Goal: Task Accomplishment & Management: Manage account settings

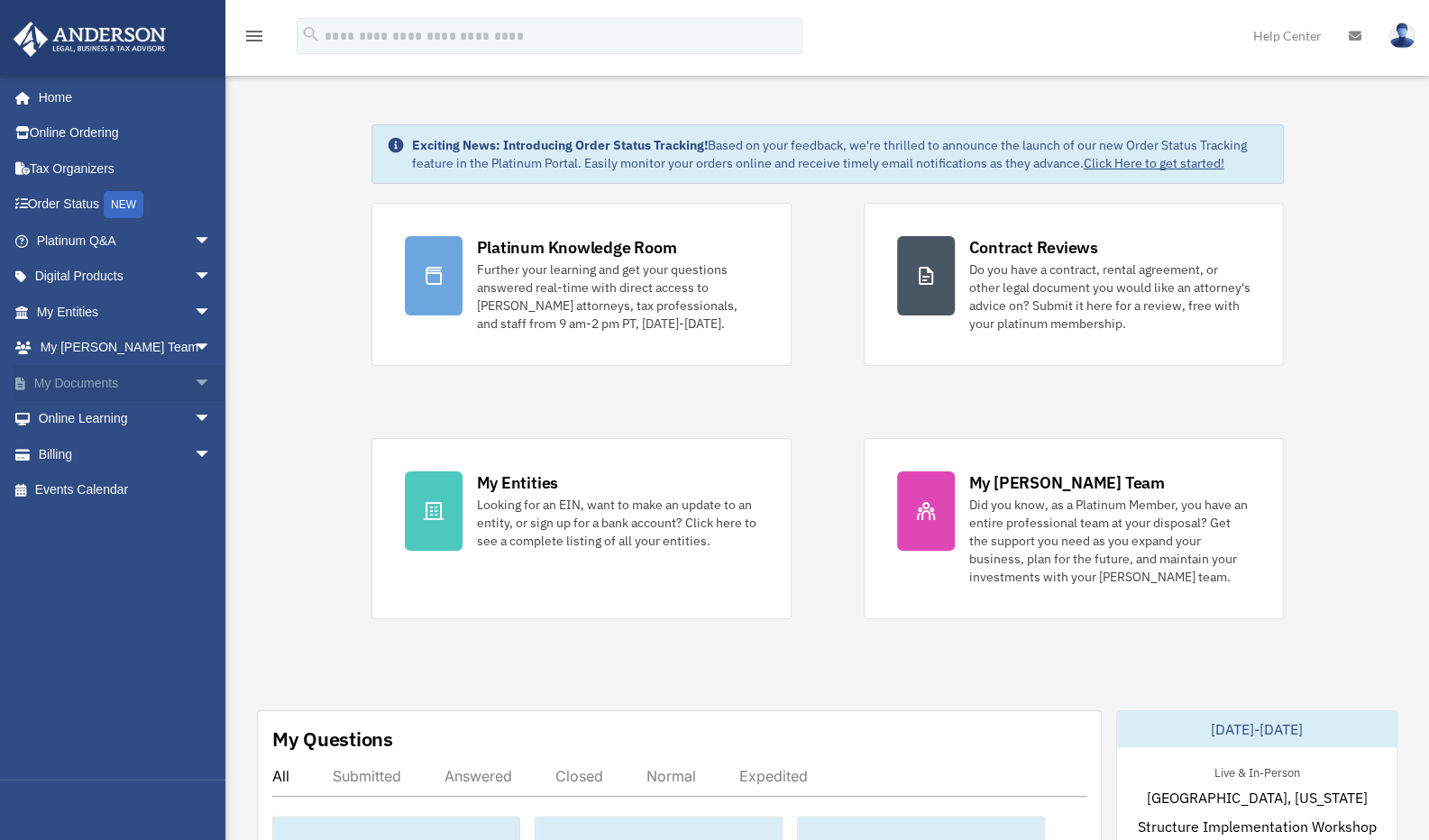
click at [112, 373] on link "My Documents arrow_drop_down" at bounding box center [126, 382] width 226 height 36
click at [112, 383] on link "My Documents arrow_drop_down" at bounding box center [126, 382] width 226 height 36
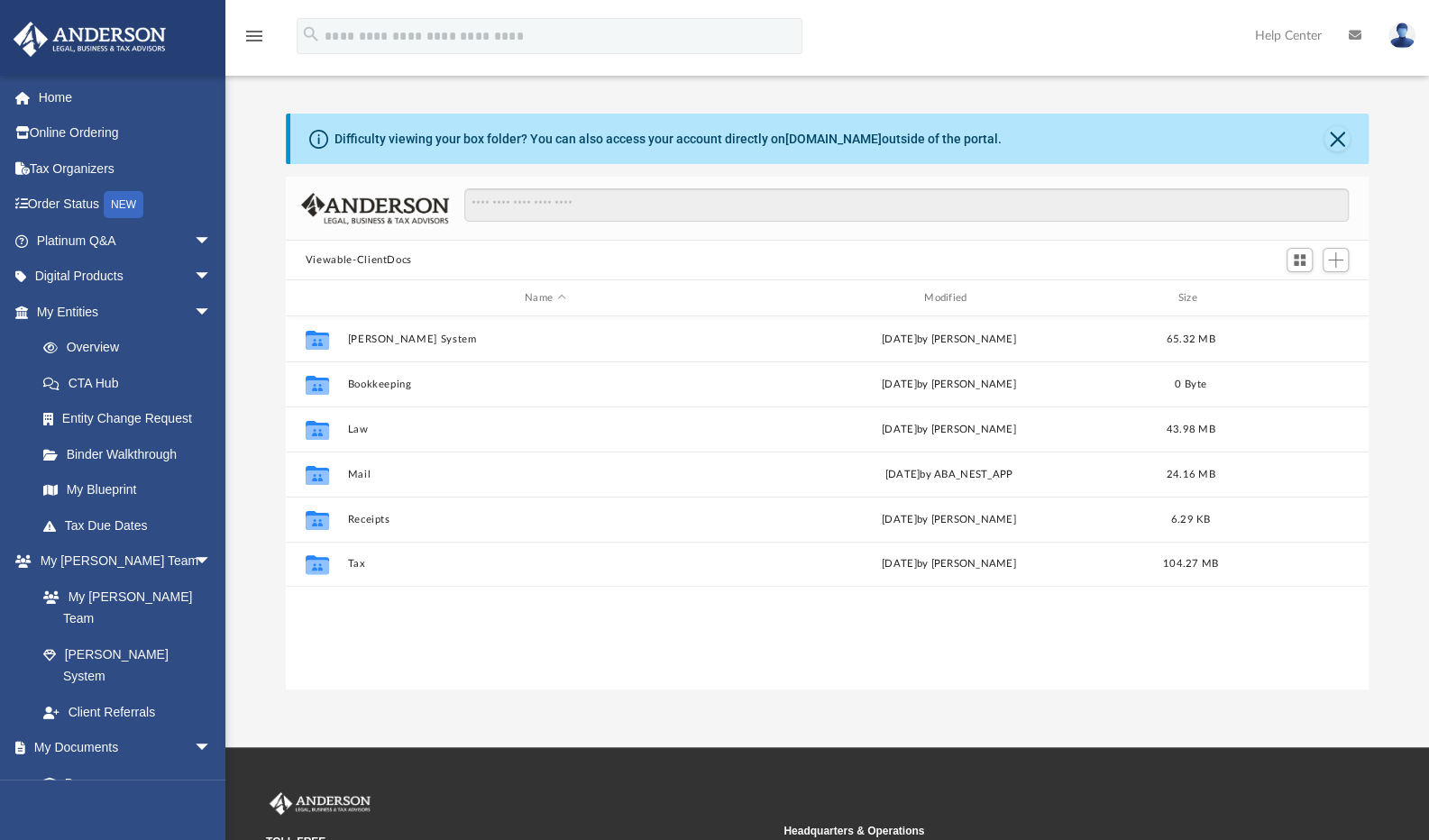
scroll to position [396, 1069]
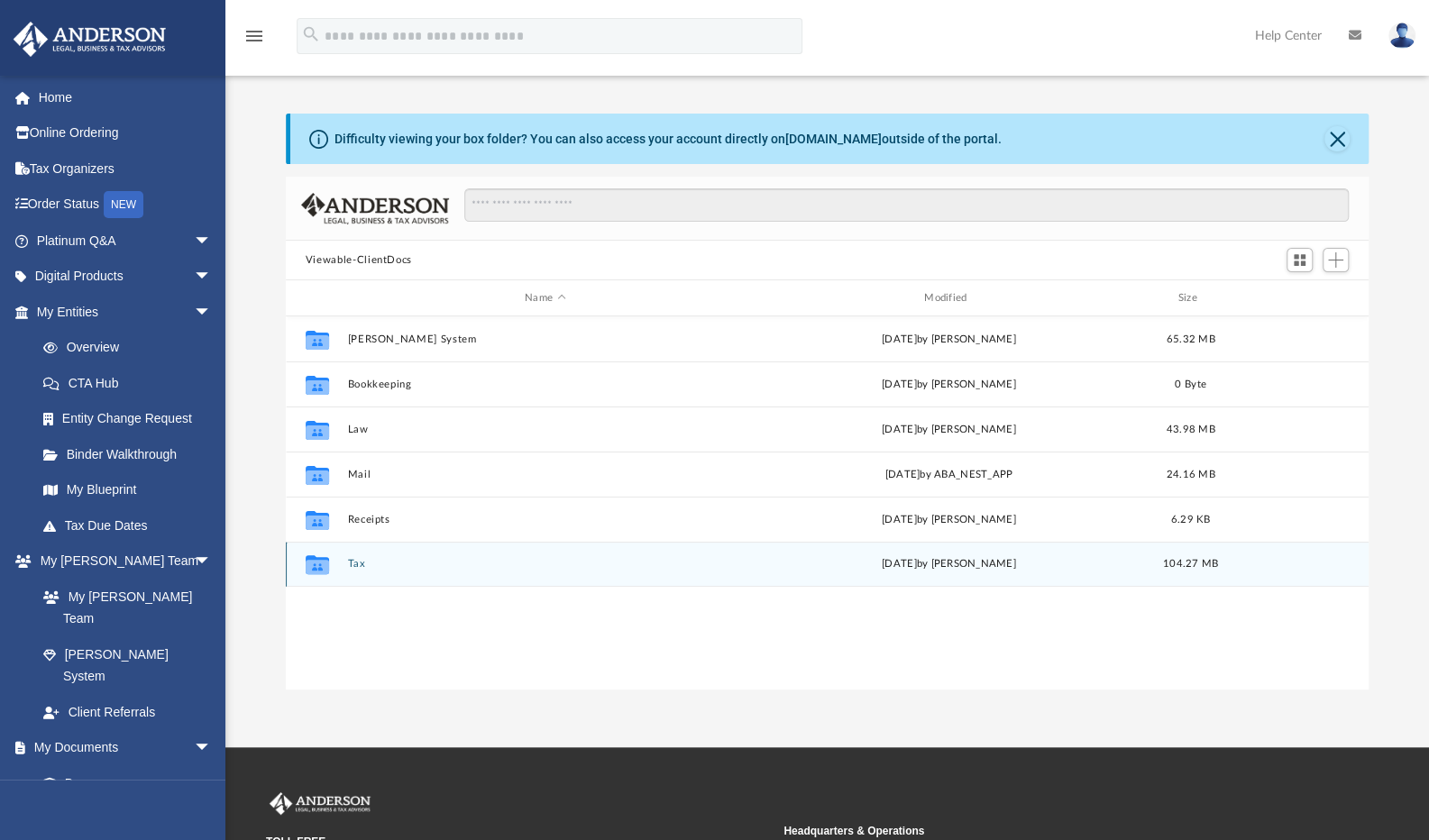
click at [356, 566] on button "Tax" at bounding box center [545, 563] width 396 height 12
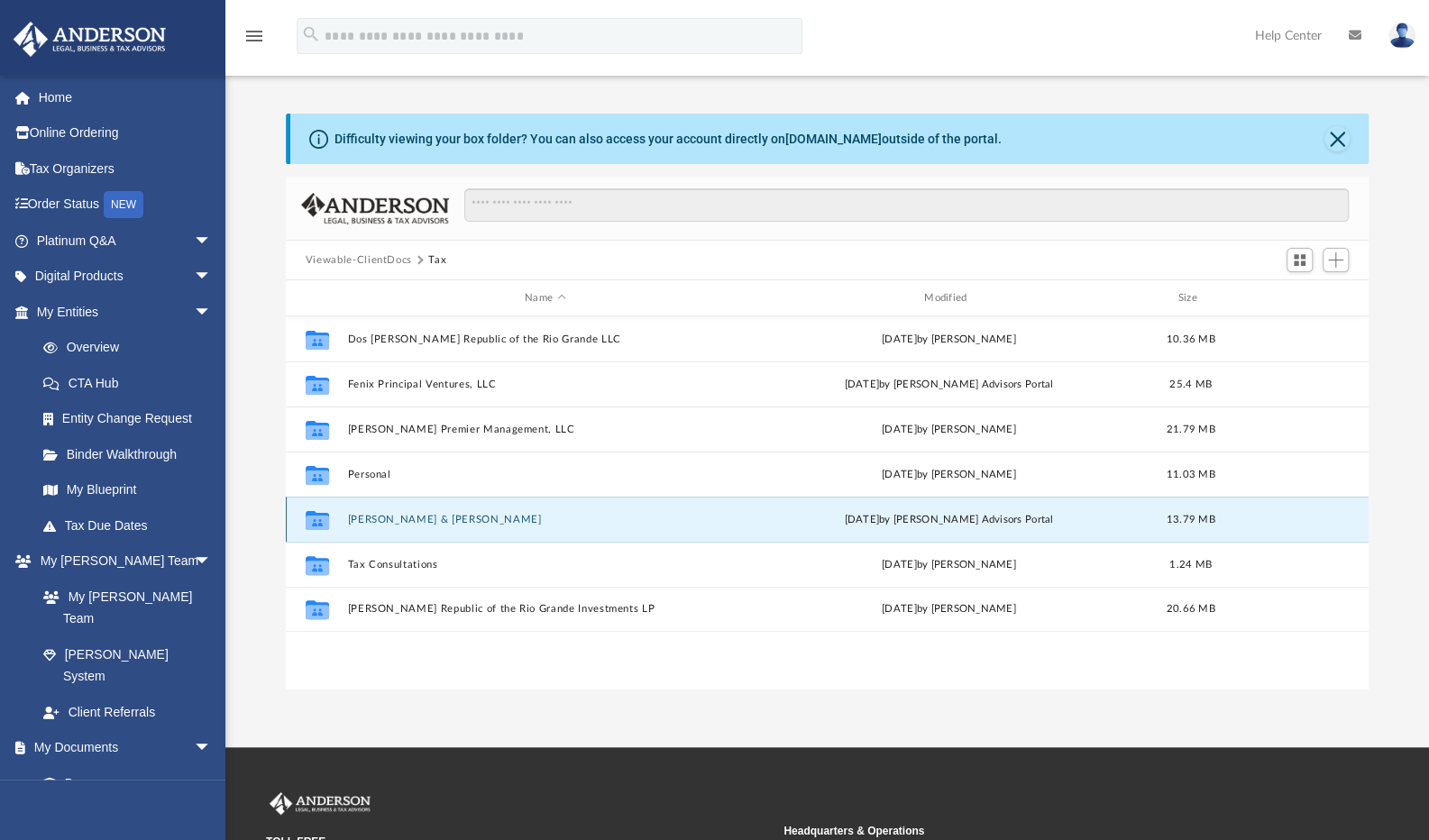
click at [376, 519] on button "Sanchez, Tracy & Luis" at bounding box center [545, 519] width 396 height 12
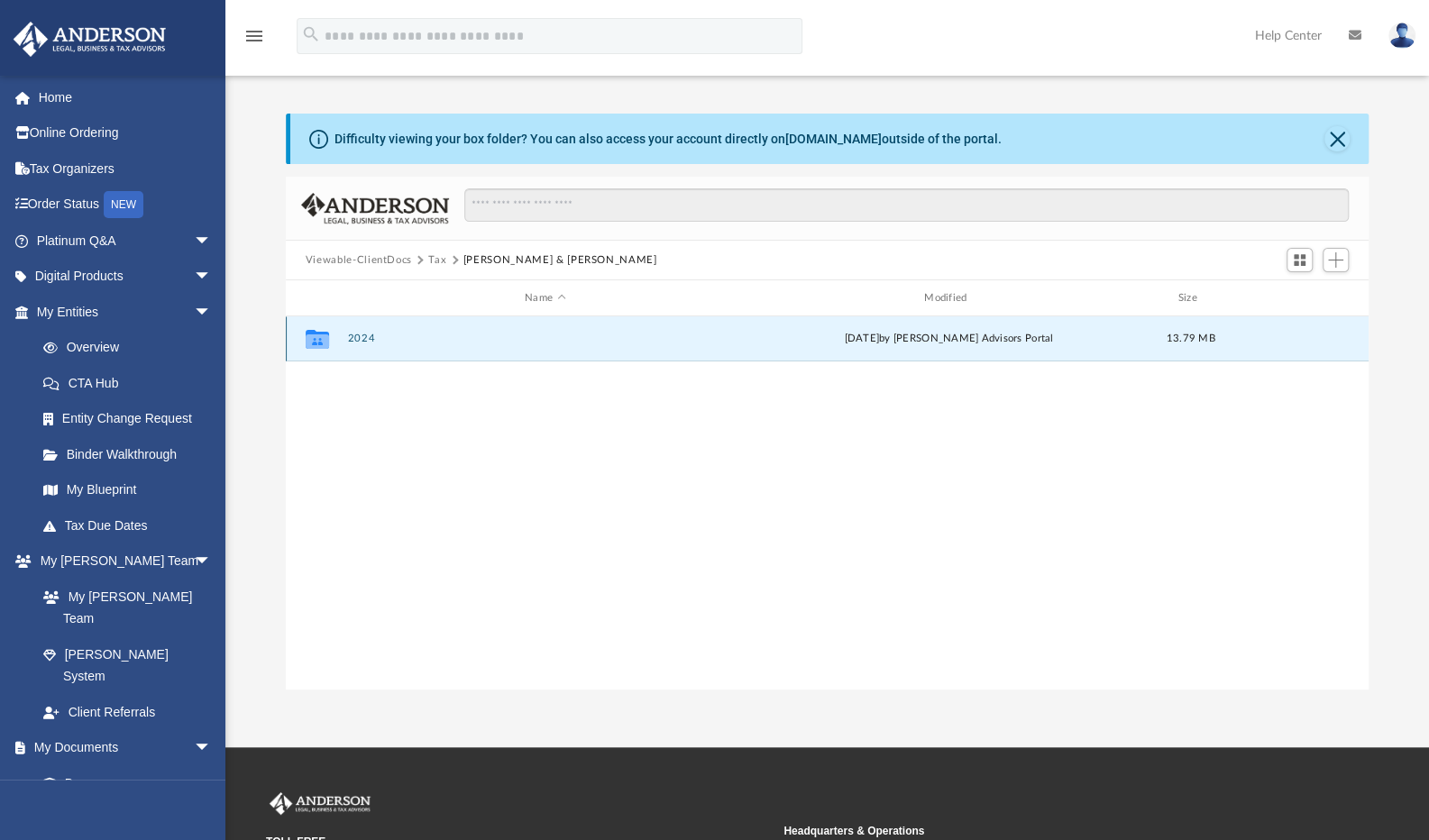
click at [363, 340] on button "2024" at bounding box center [545, 338] width 396 height 12
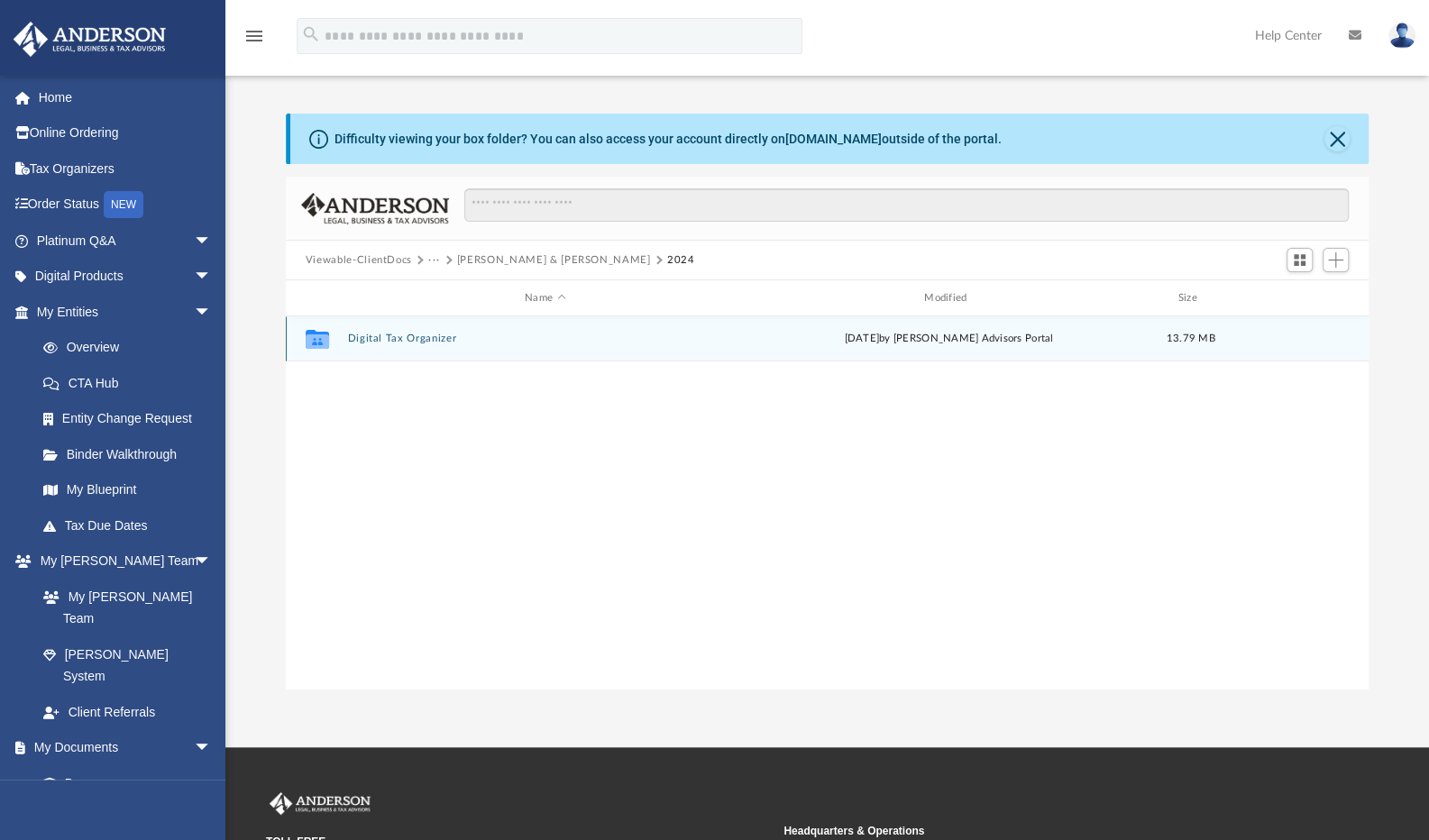
click at [363, 340] on button "Digital Tax Organizer" at bounding box center [545, 338] width 396 height 12
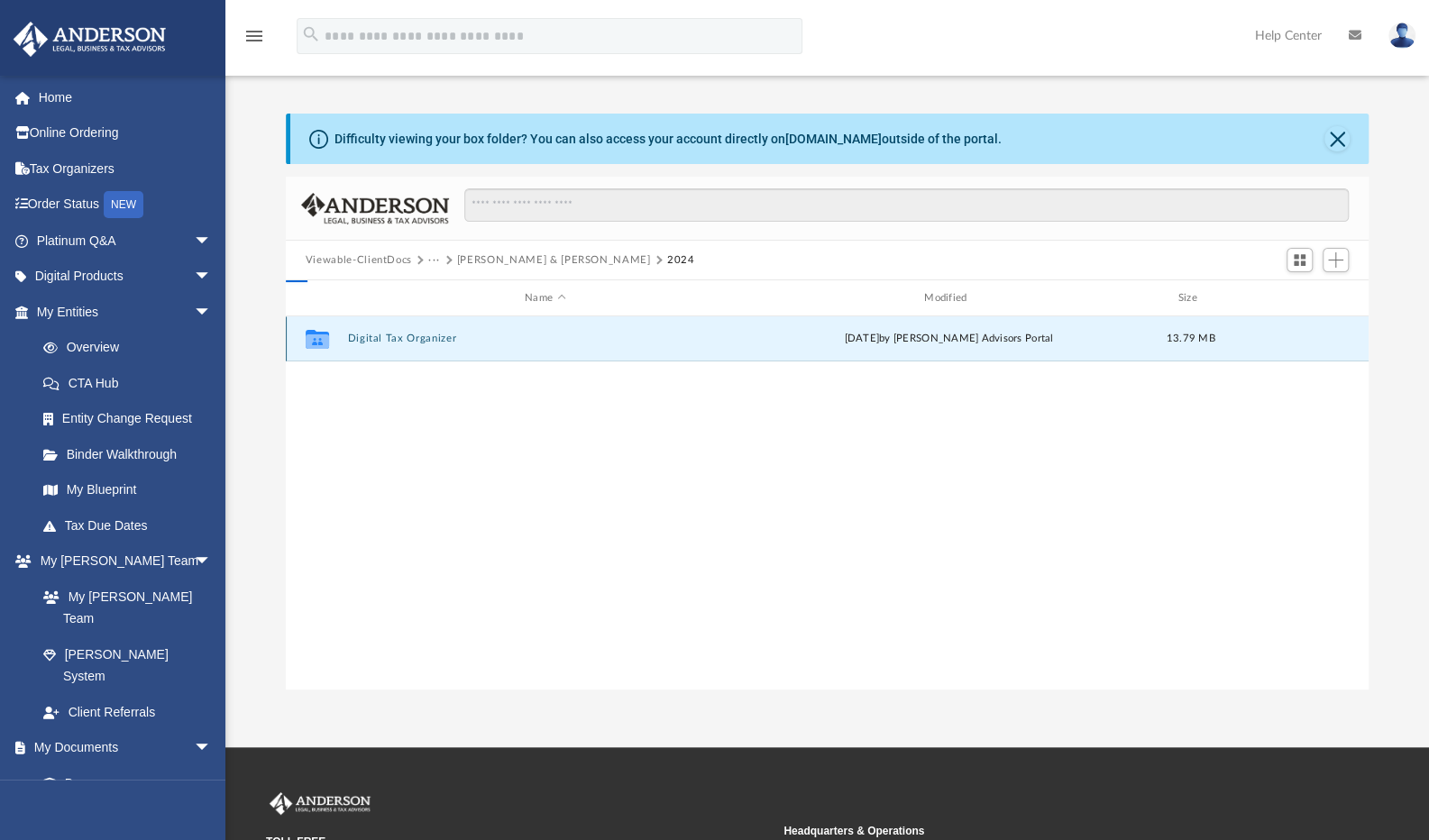
click at [363, 340] on button "Digital Tax Organizer" at bounding box center [545, 338] width 396 height 12
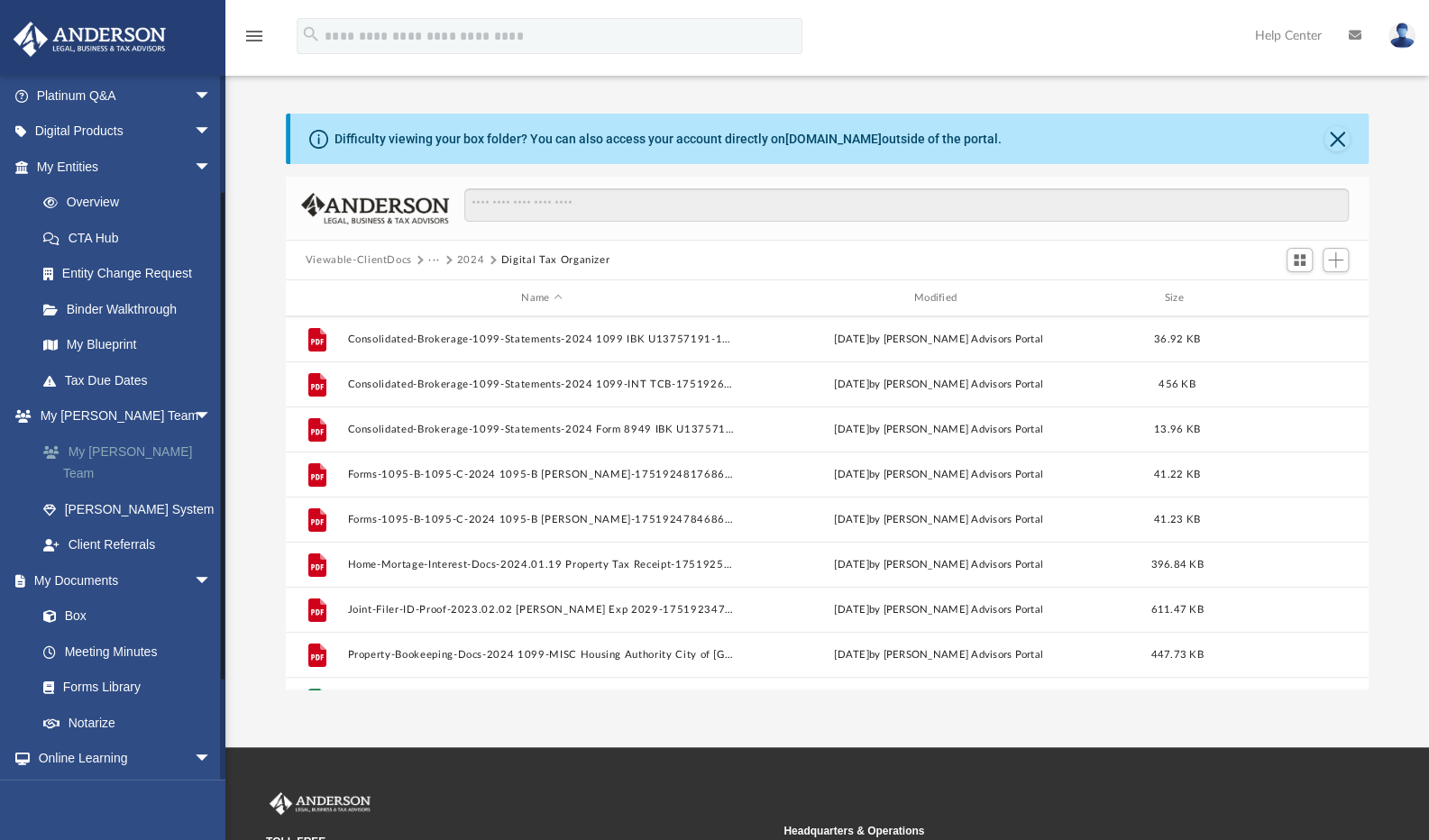
scroll to position [180, 0]
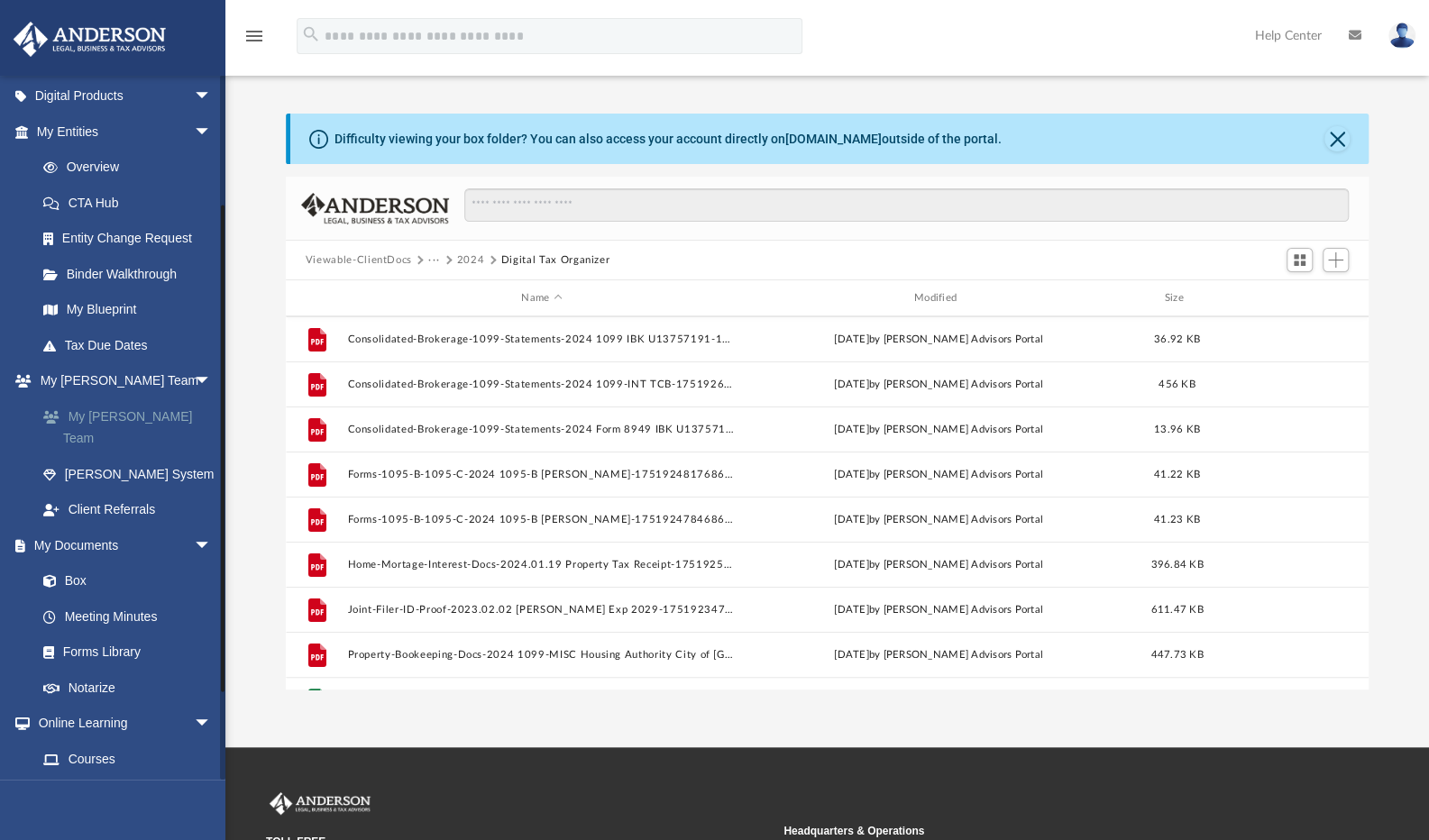
click at [114, 410] on link "My [PERSON_NAME] Team" at bounding box center [131, 427] width 213 height 58
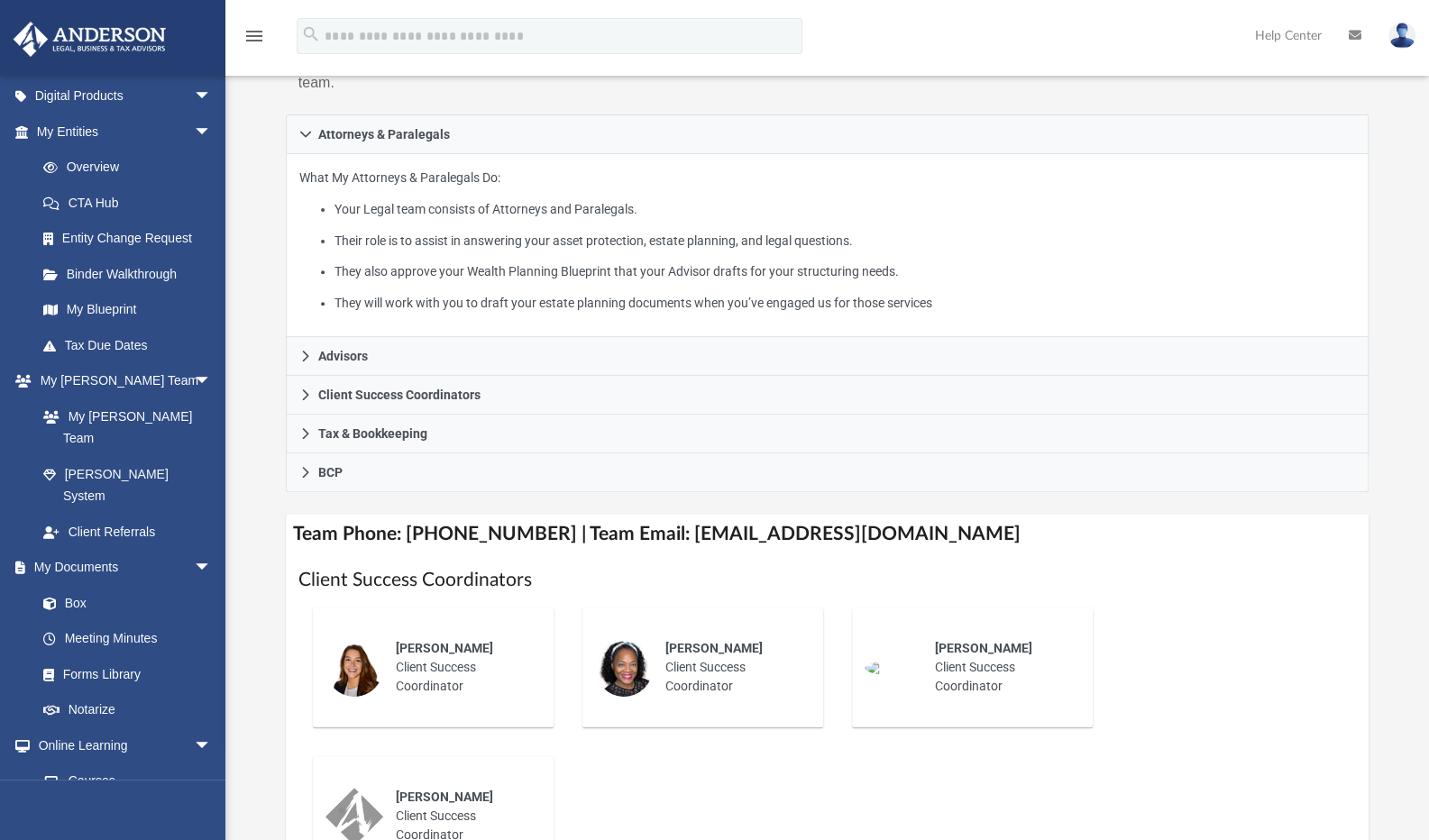
scroll to position [360, 0]
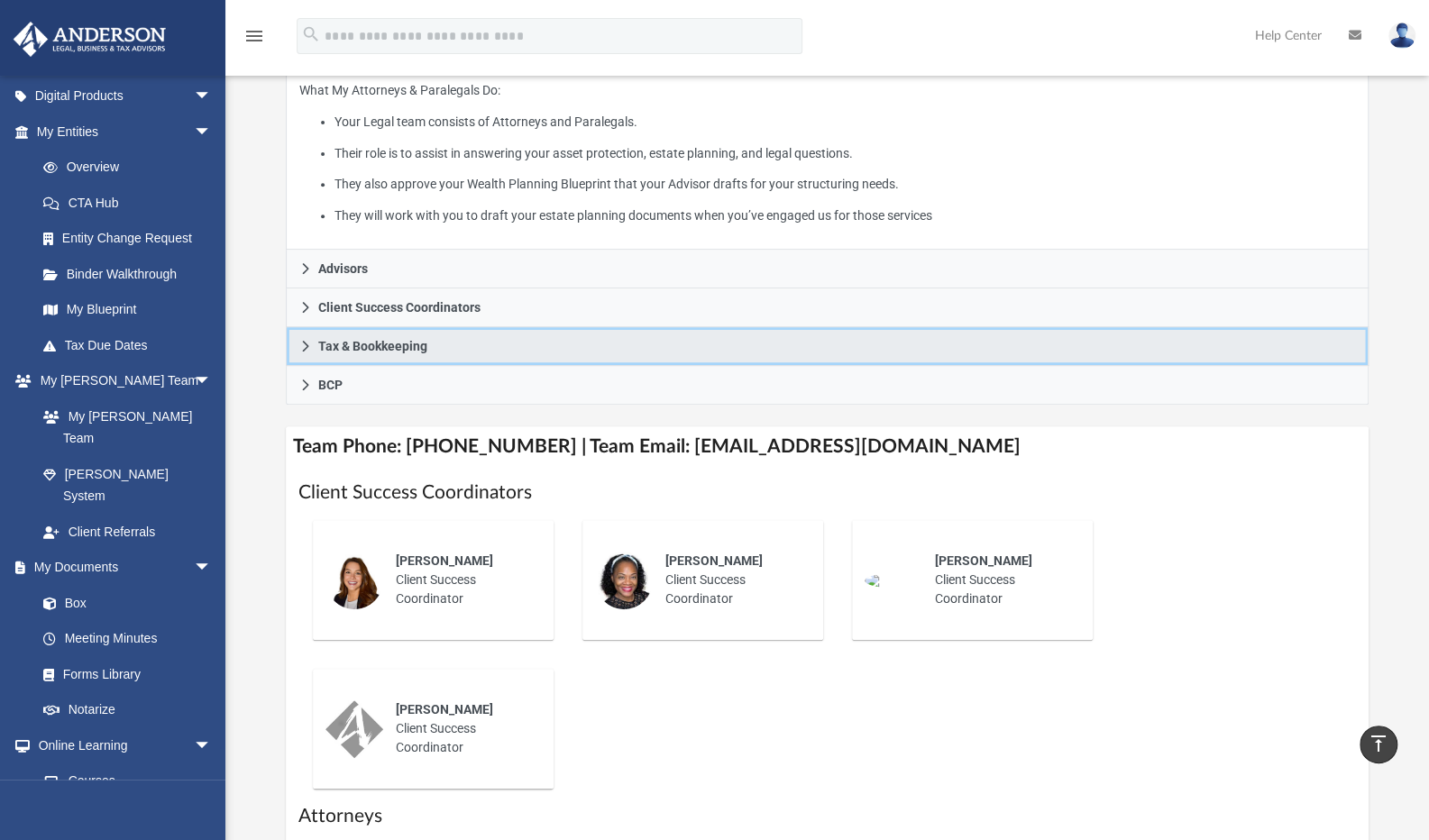
click at [298, 344] on link "Tax & Bookkeeping" at bounding box center [827, 346] width 1083 height 39
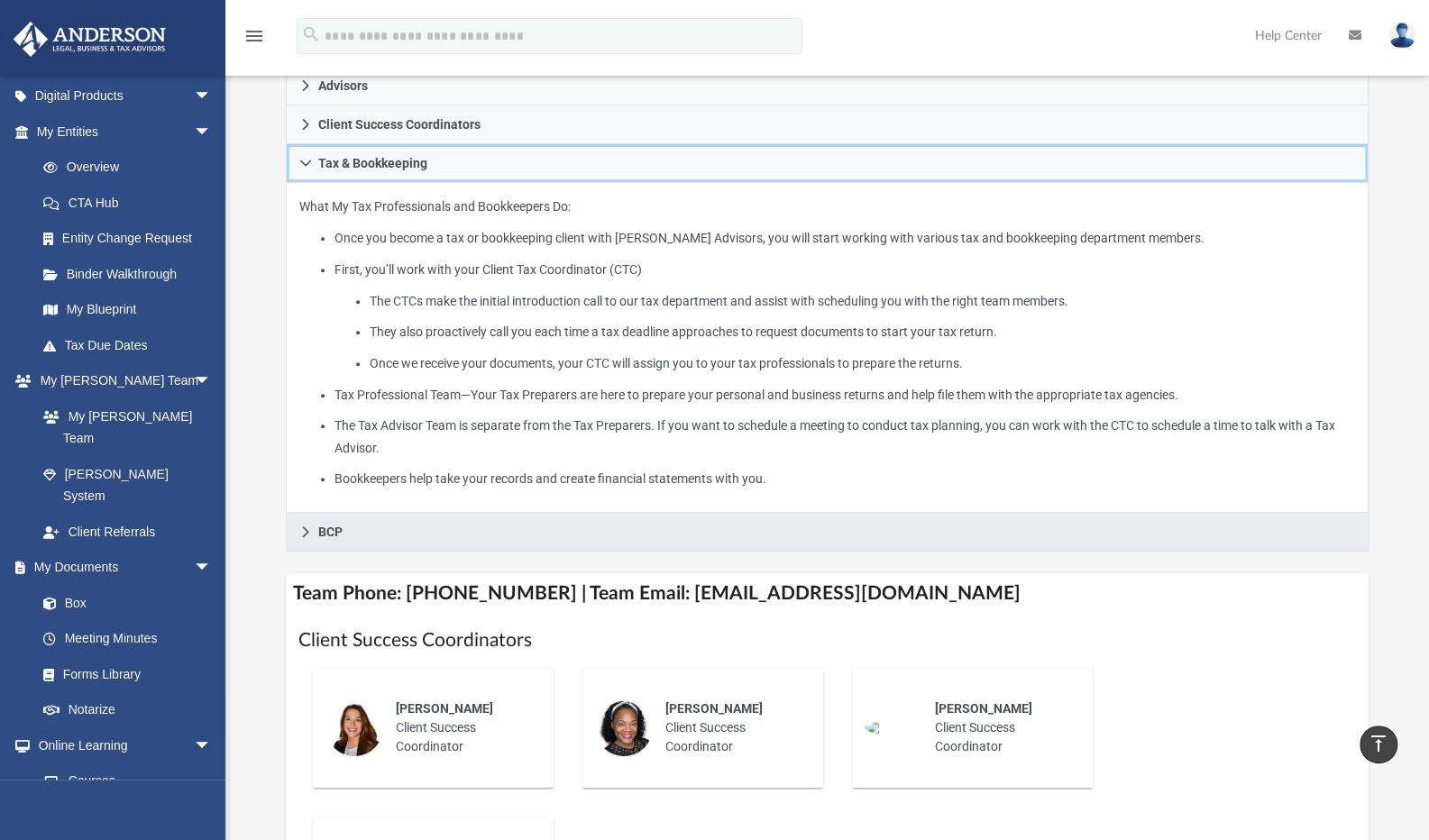
scroll to position [0, 0]
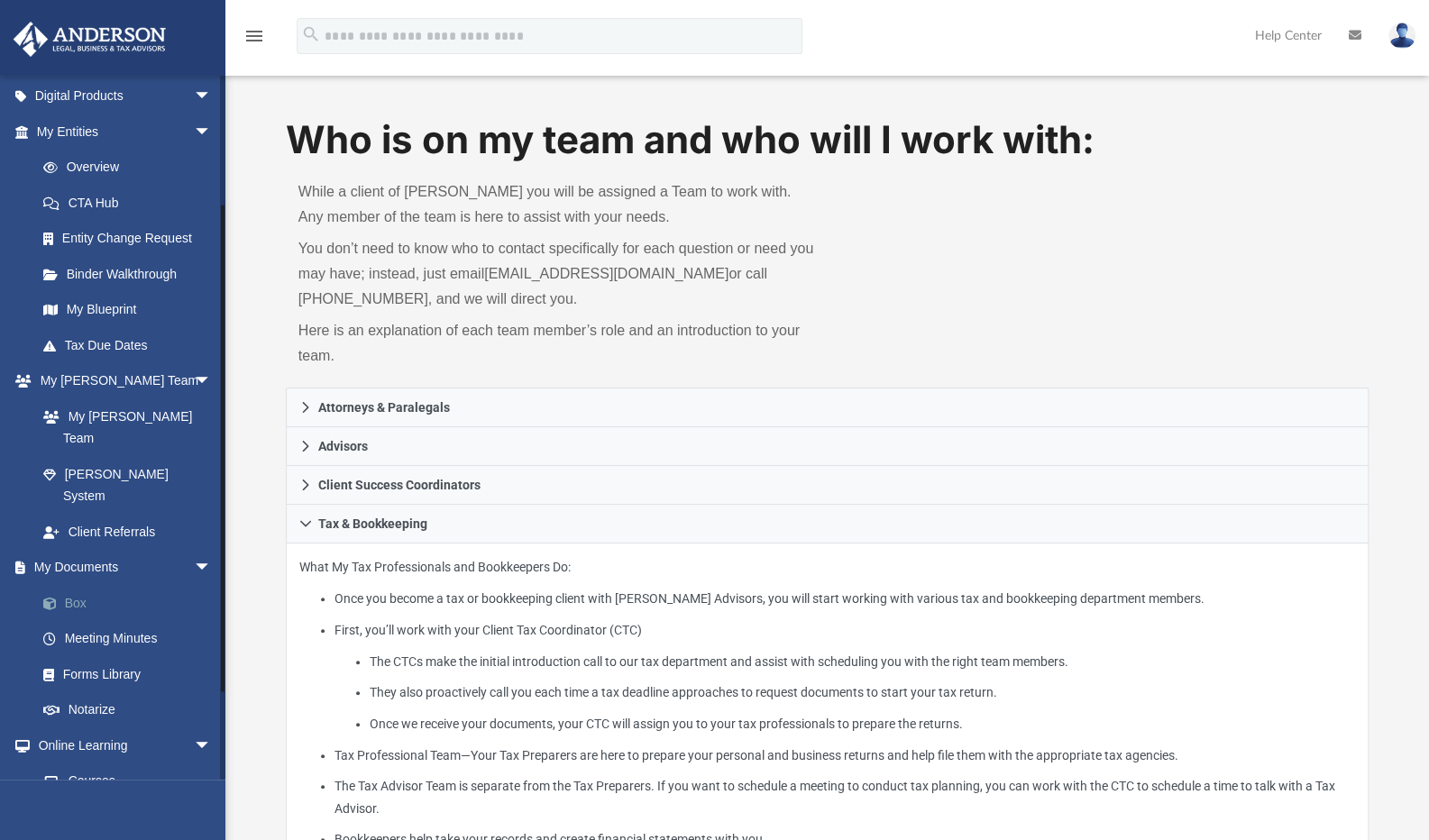
click at [85, 585] on link "Box" at bounding box center [131, 603] width 213 height 36
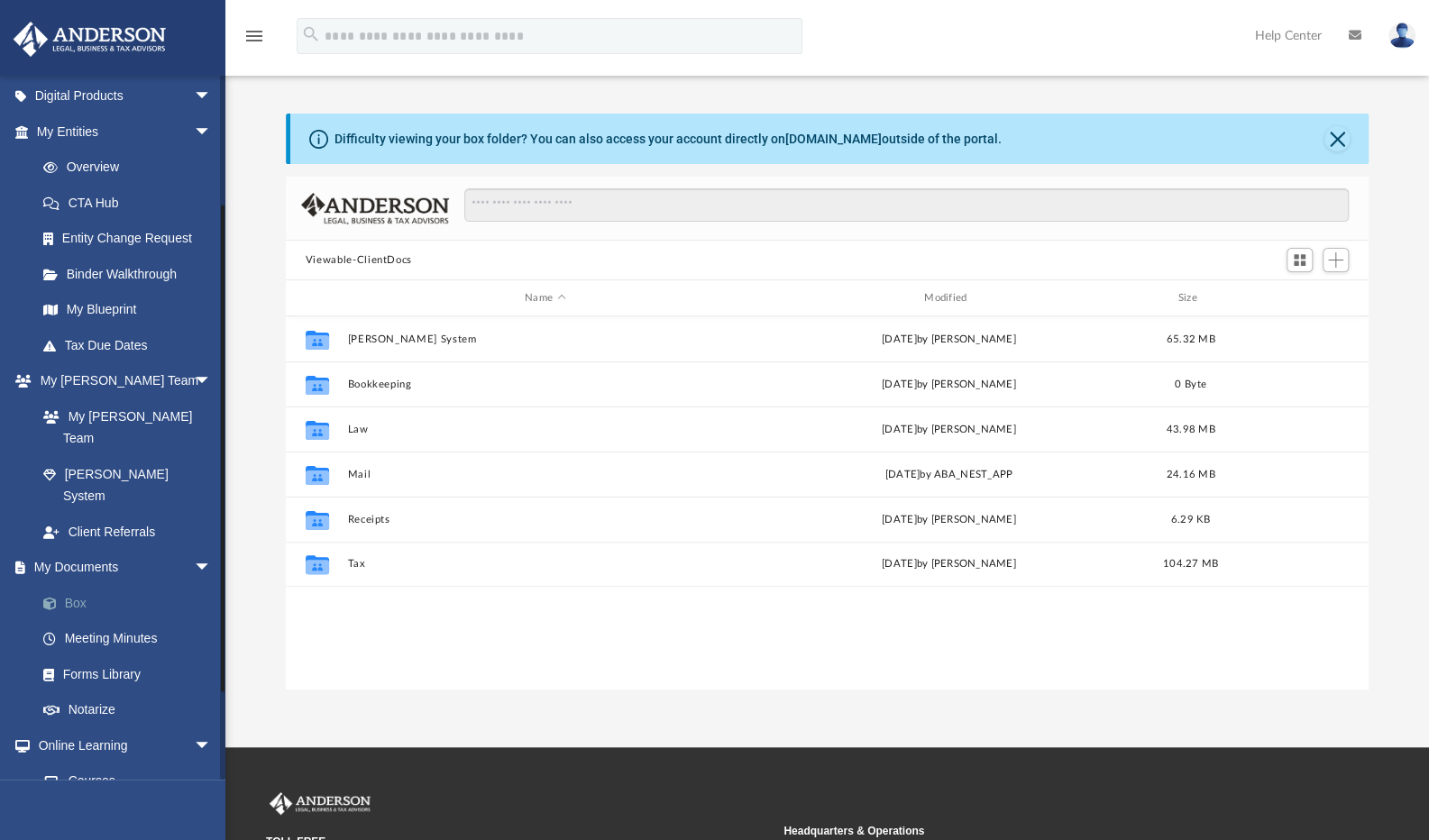
scroll to position [15, 15]
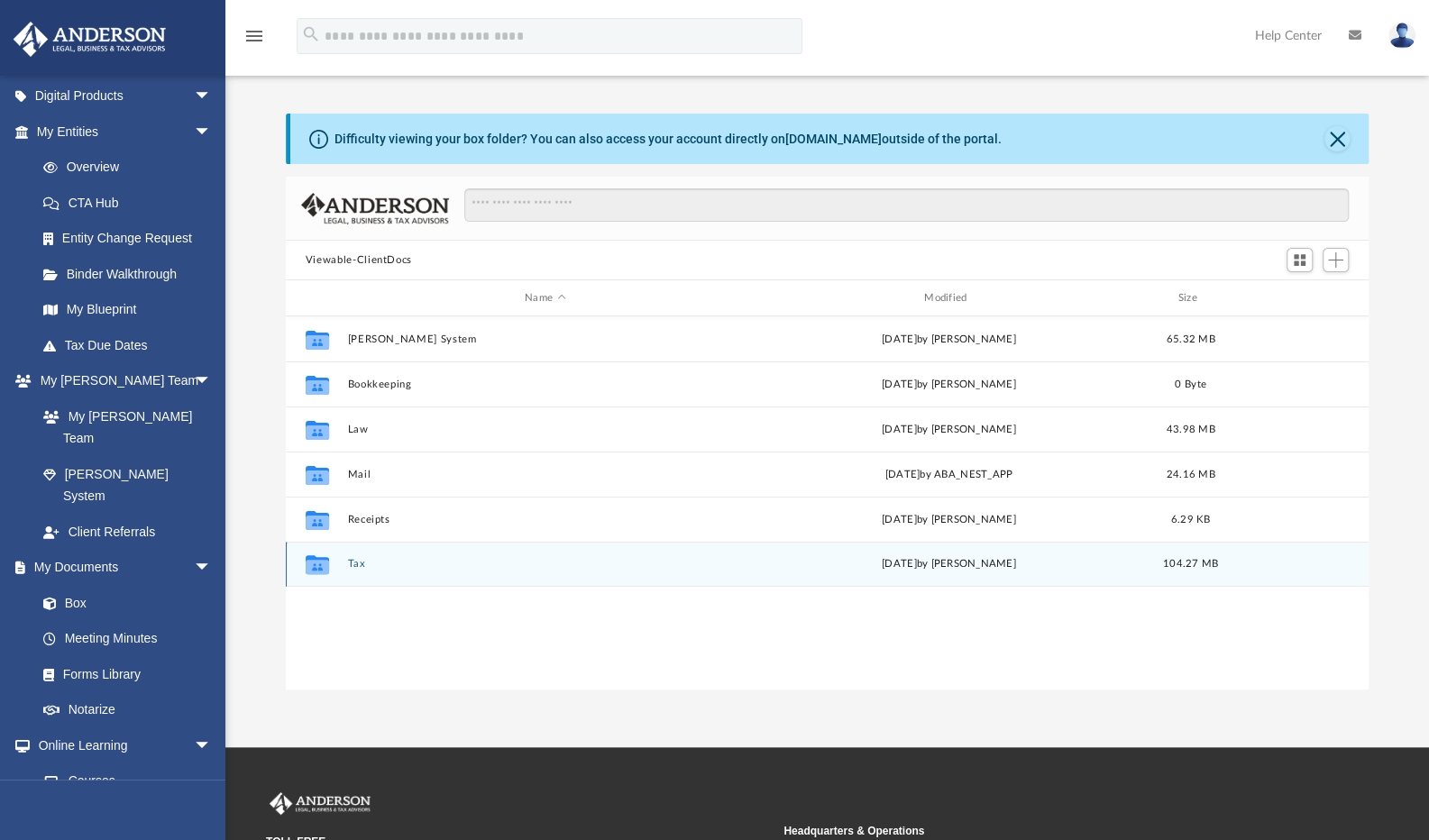
click at [355, 563] on button "Tax" at bounding box center [545, 563] width 396 height 12
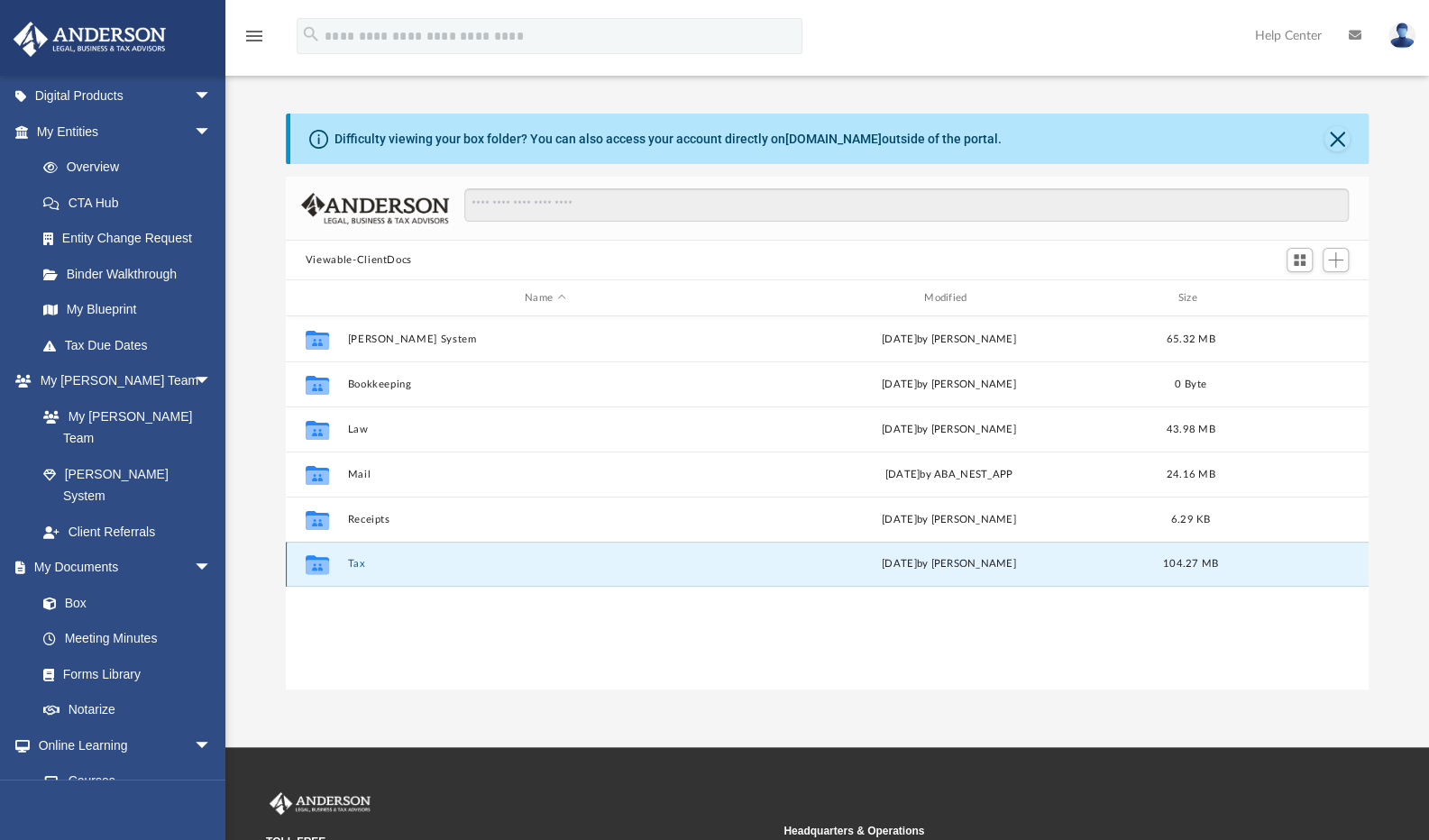
click at [355, 563] on button "Tax" at bounding box center [545, 563] width 396 height 12
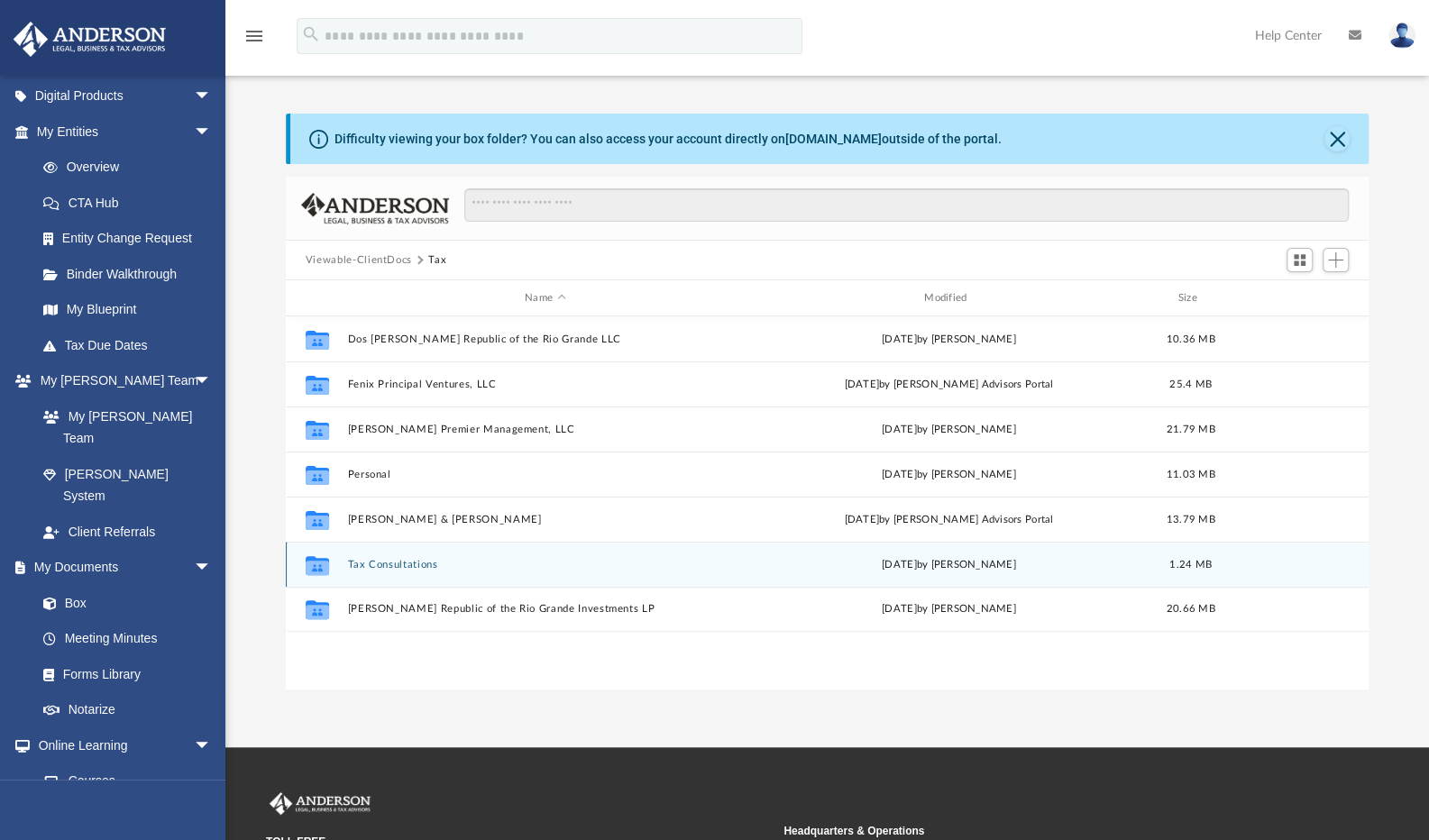
click at [373, 560] on button "Tax Consultations" at bounding box center [545, 564] width 396 height 12
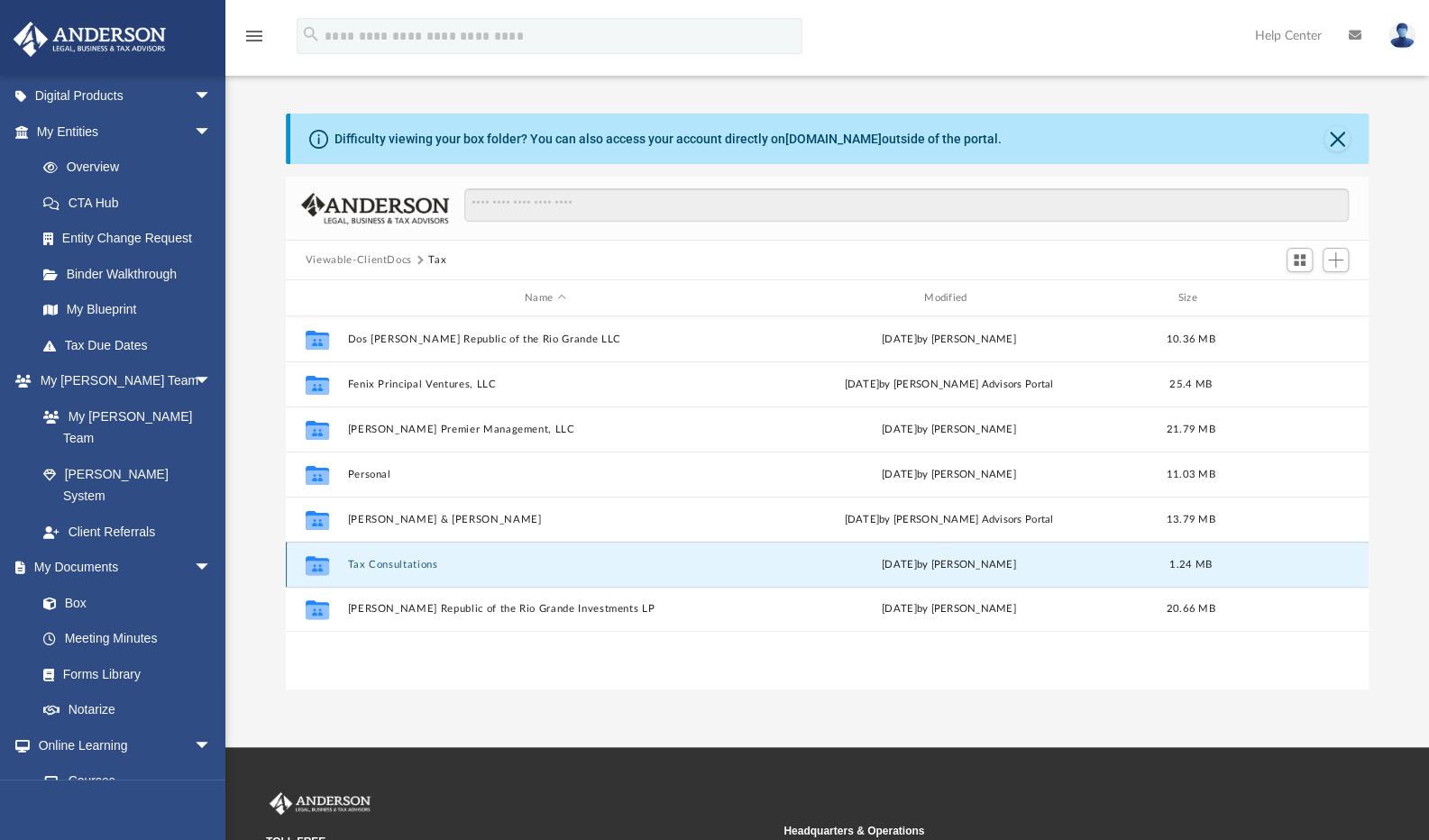
click at [373, 560] on button "Tax Consultations" at bounding box center [545, 564] width 396 height 12
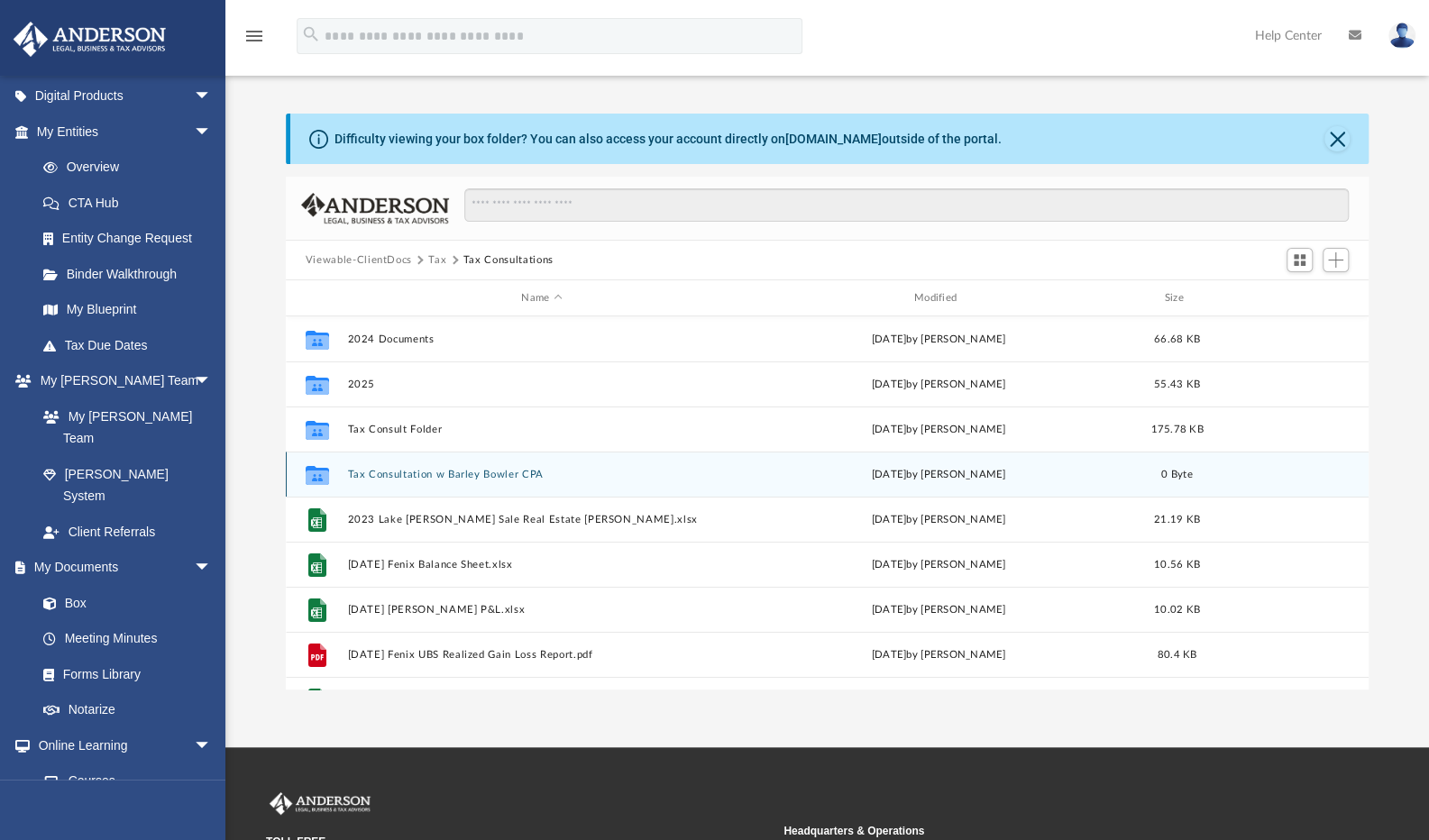
click at [371, 467] on div "Collaborated Folder Tax Consultation w Barley Bowler CPA Wed Jul 9 2025 by Barl…" at bounding box center [827, 473] width 1083 height 45
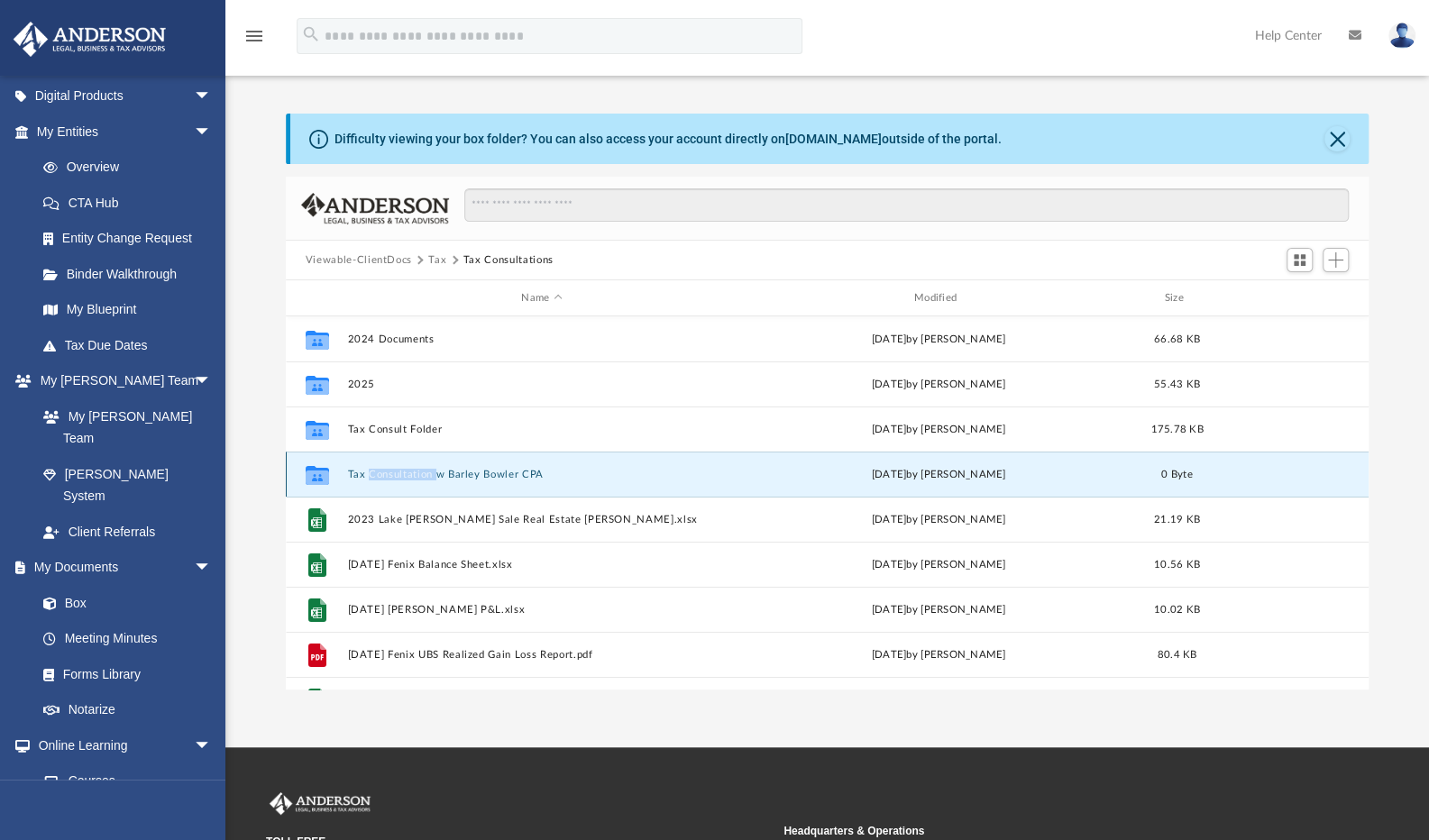
click at [371, 467] on div "Collaborated Folder Tax Consultation w Barley Bowler CPA Wed Jul 9 2025 by Barl…" at bounding box center [827, 473] width 1083 height 45
click at [484, 473] on button "Tax Consultation w Barley Bowler CPA" at bounding box center [541, 474] width 389 height 12
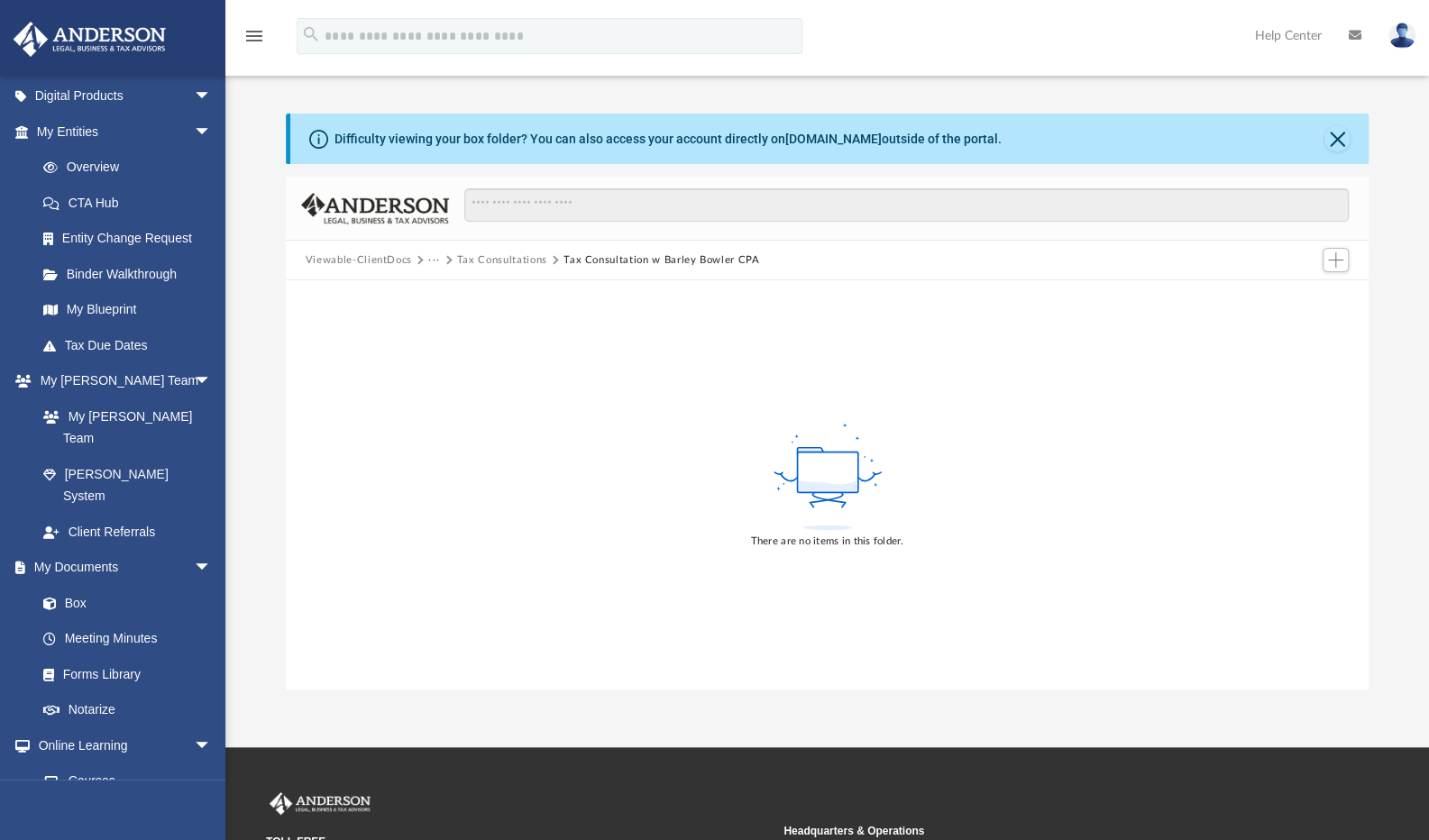
click at [503, 254] on button "Tax Consultations" at bounding box center [502, 261] width 90 height 17
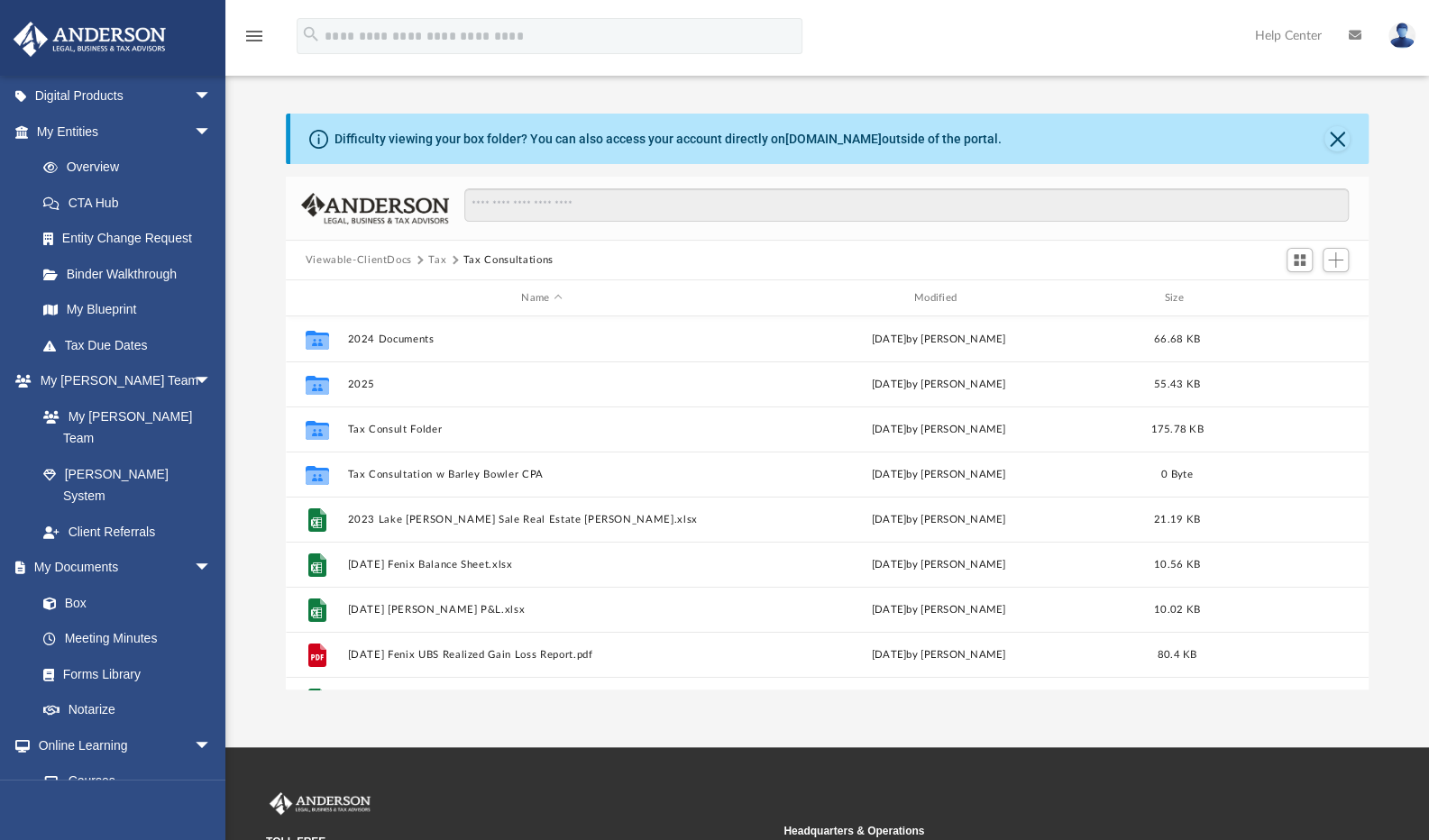
scroll to position [396, 1069]
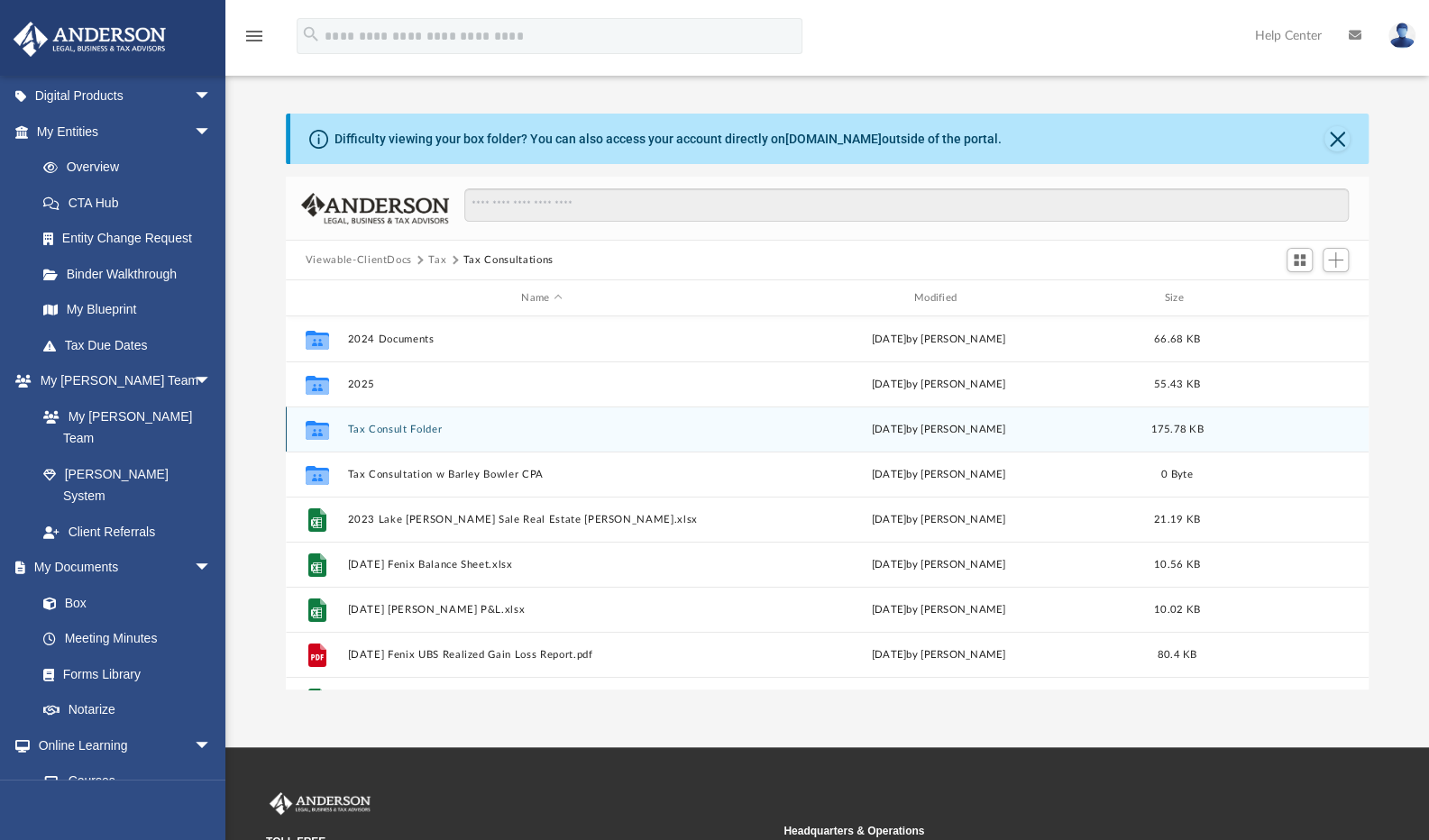
click at [393, 426] on button "Tax Consult Folder" at bounding box center [541, 429] width 389 height 12
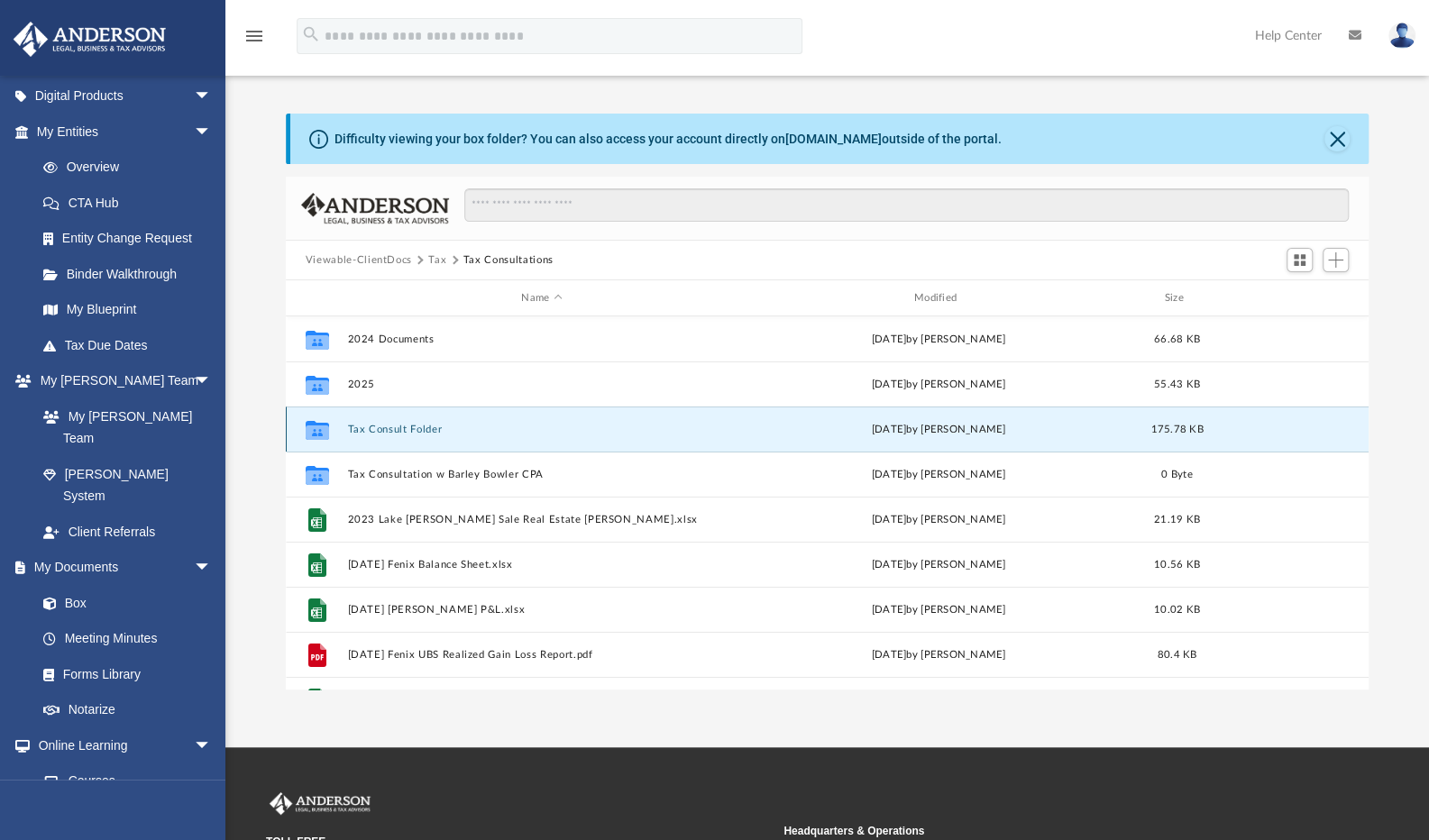
click at [393, 426] on button "Tax Consult Folder" at bounding box center [541, 429] width 389 height 12
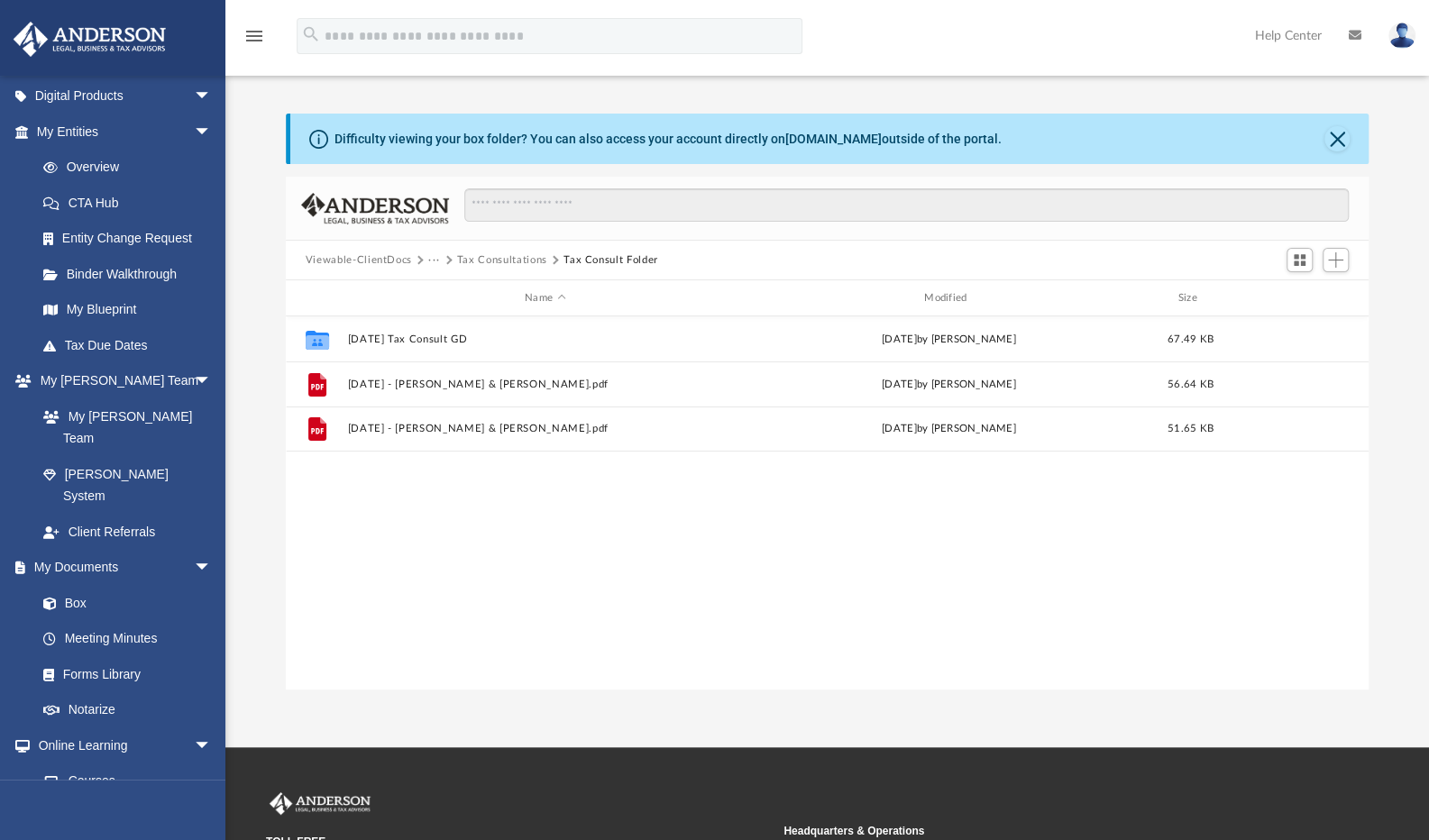
click at [490, 258] on button "Tax Consultations" at bounding box center [502, 261] width 90 height 17
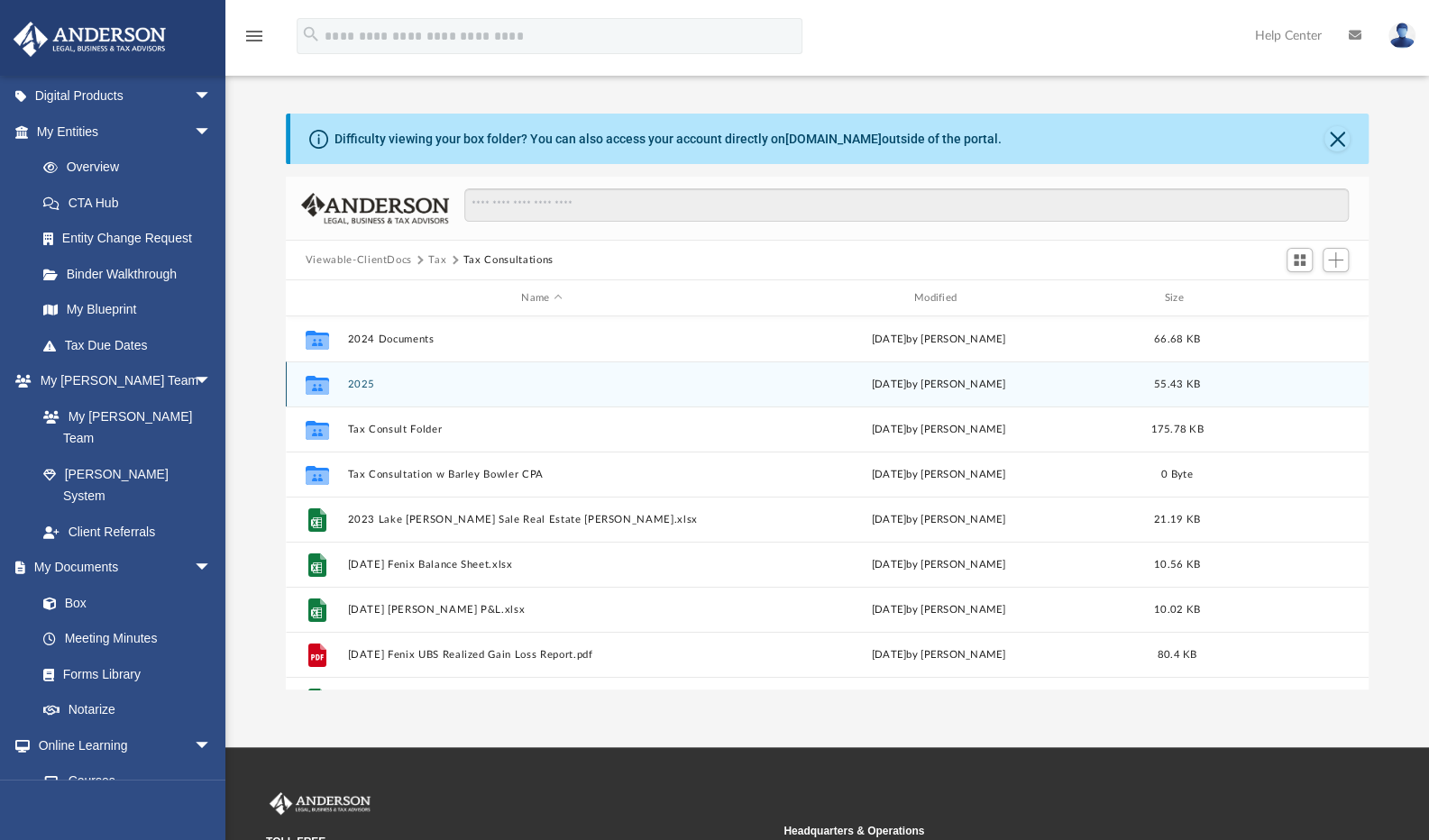
click at [369, 383] on button "2025" at bounding box center [541, 384] width 389 height 12
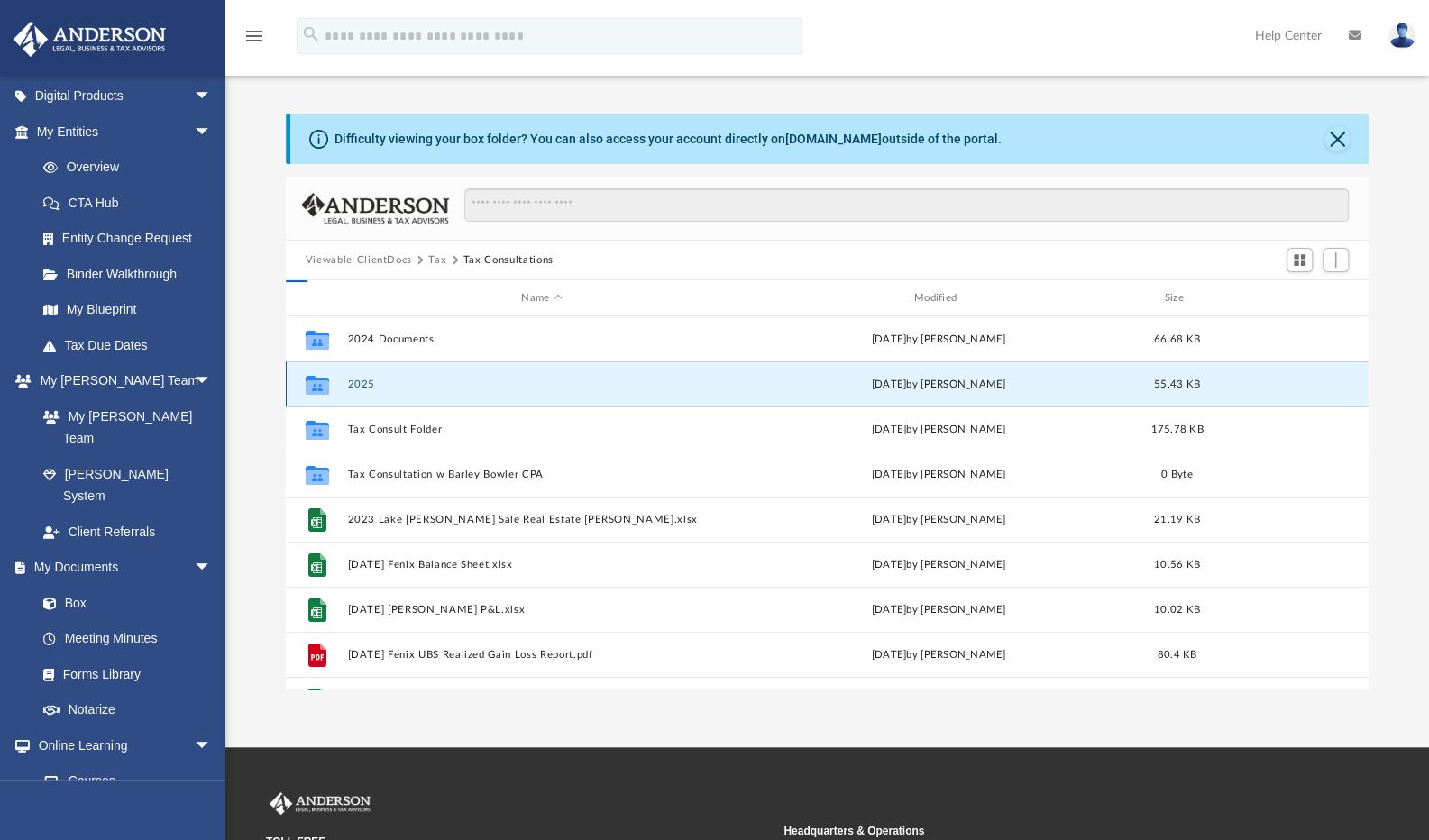
click at [369, 383] on button "2025" at bounding box center [541, 384] width 389 height 12
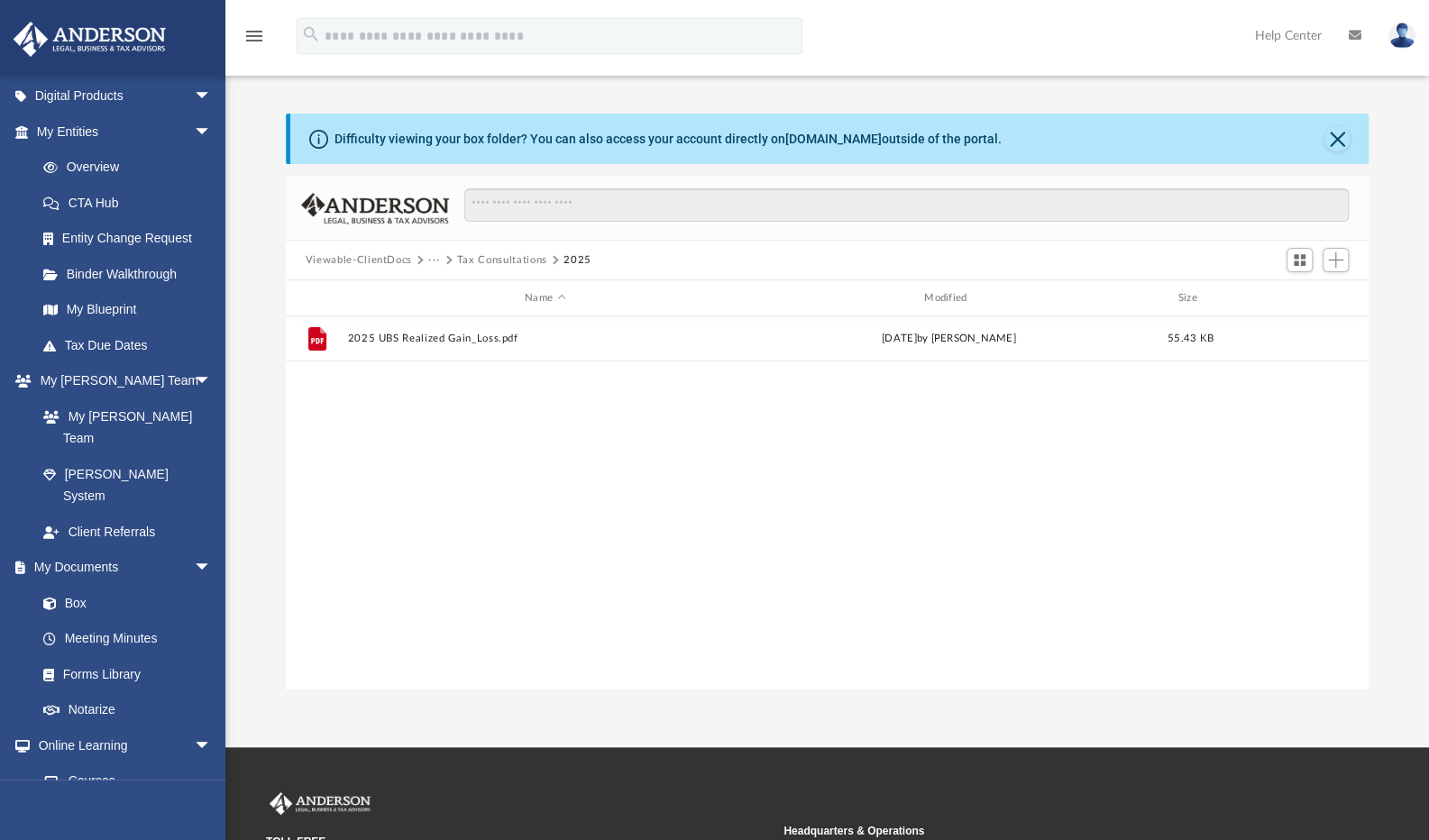
click at [497, 254] on button "Tax Consultations" at bounding box center [502, 261] width 90 height 17
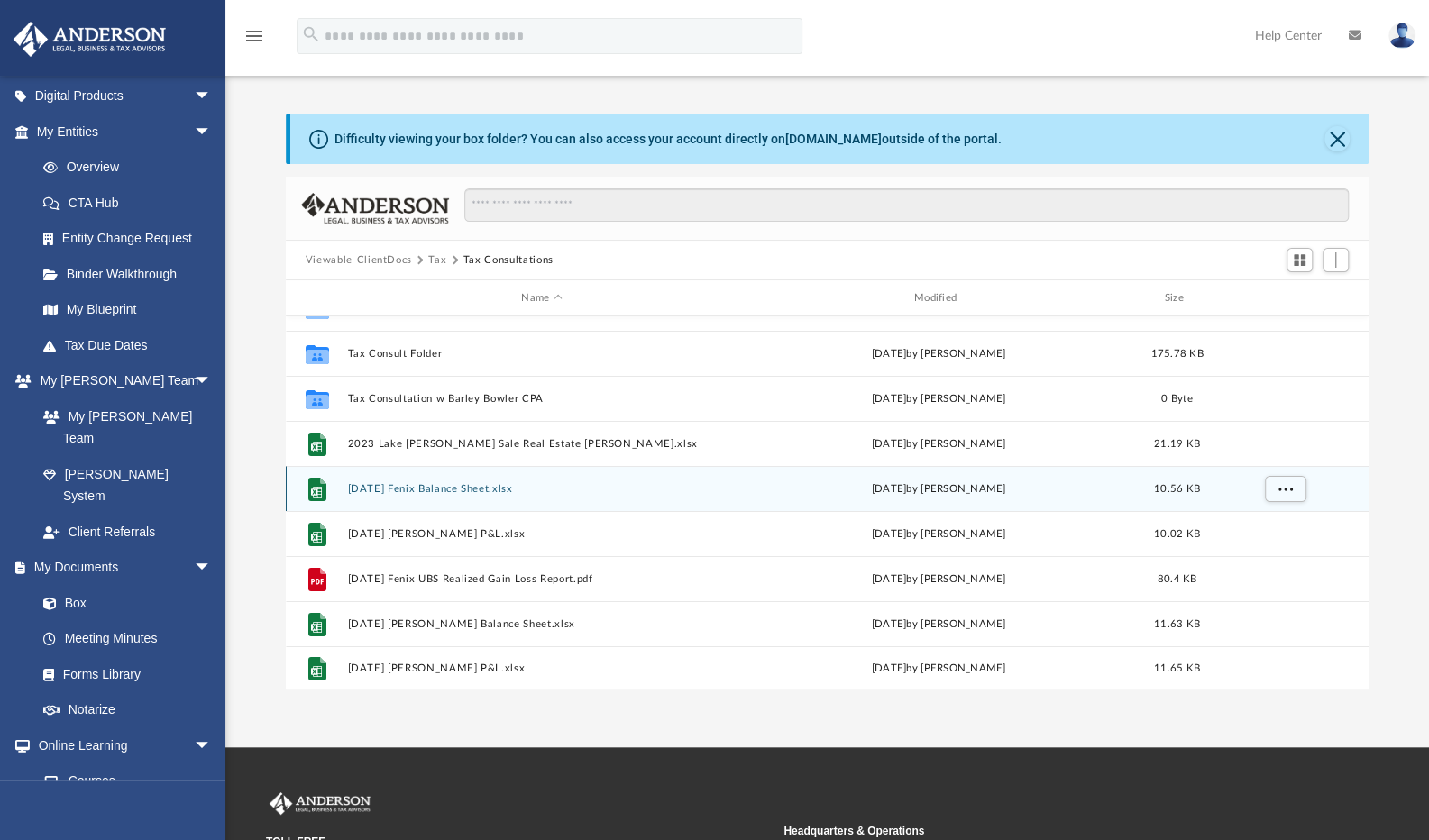
scroll to position [0, 0]
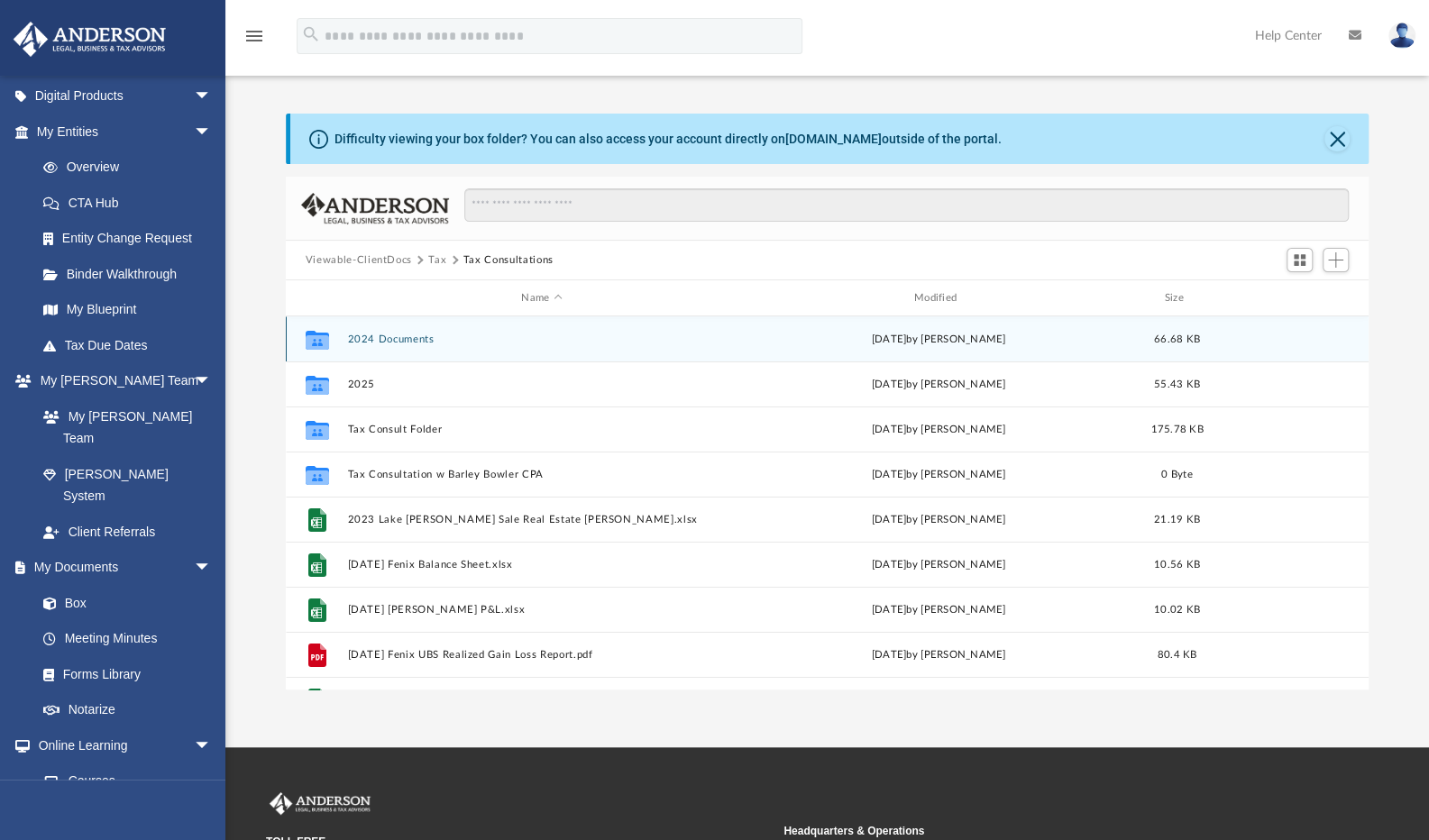
click at [363, 340] on button "2024 Documents" at bounding box center [541, 339] width 389 height 12
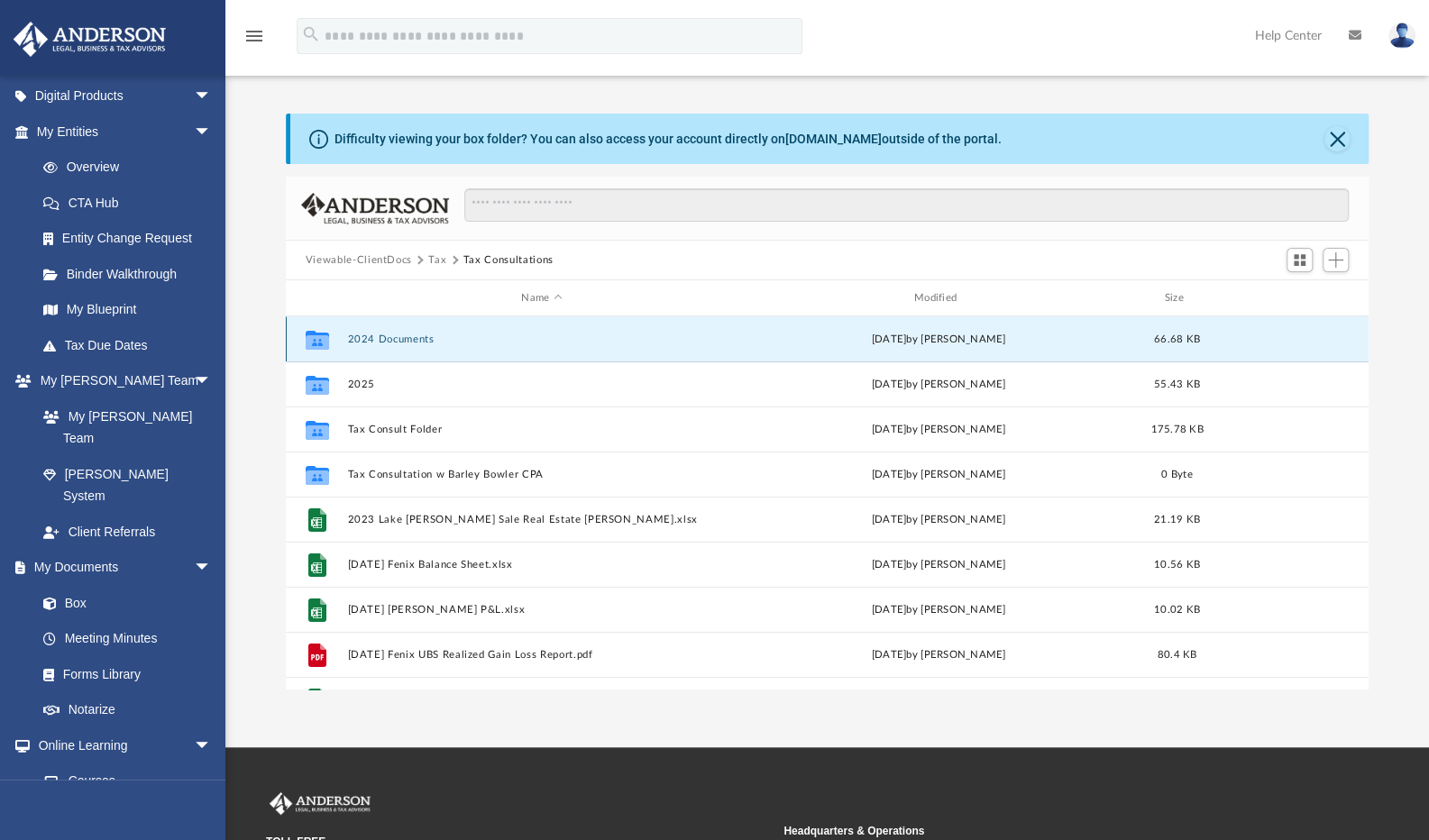
click at [363, 340] on button "2024 Documents" at bounding box center [541, 339] width 389 height 12
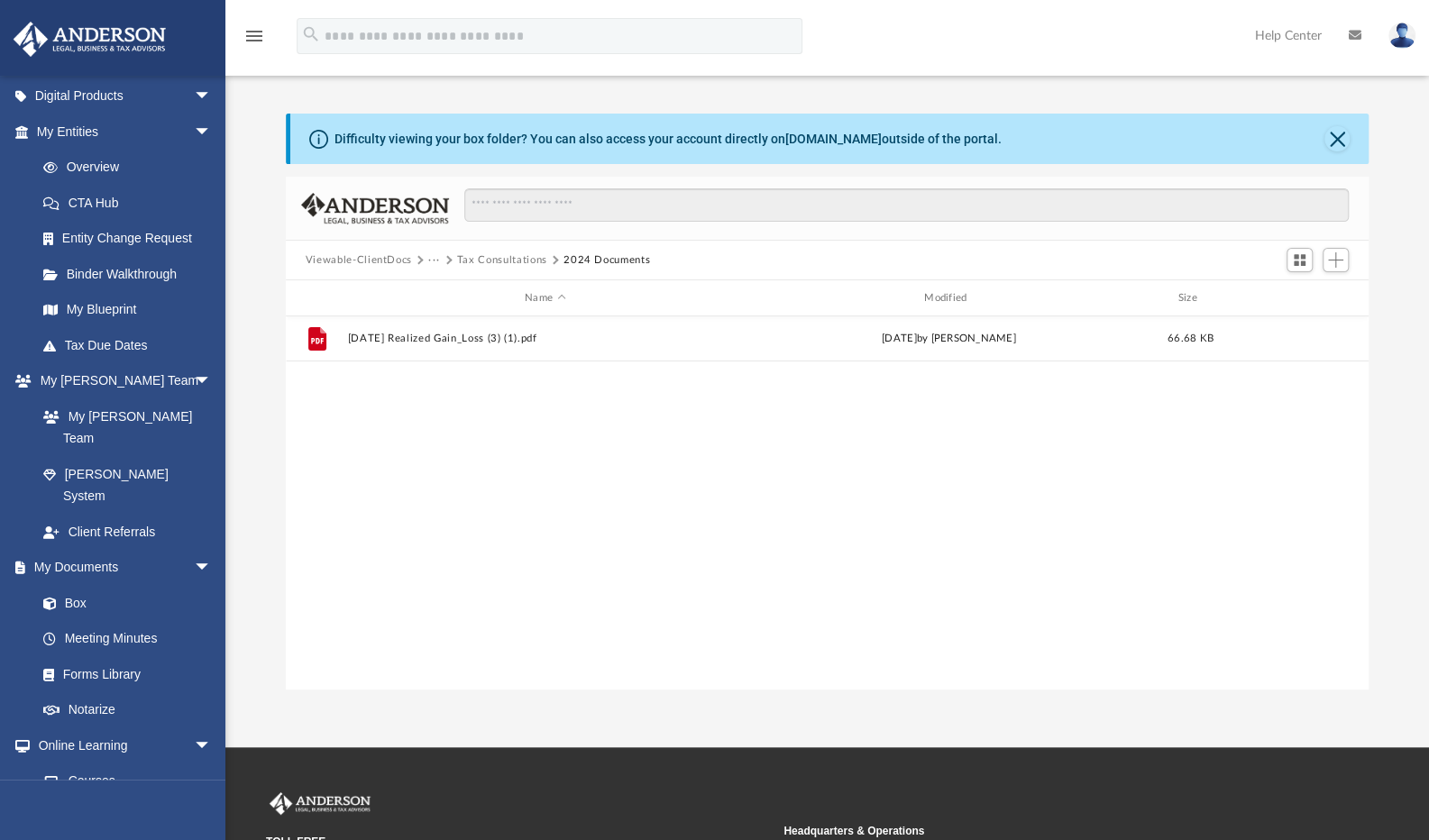
click at [464, 260] on button "Tax Consultations" at bounding box center [502, 261] width 90 height 17
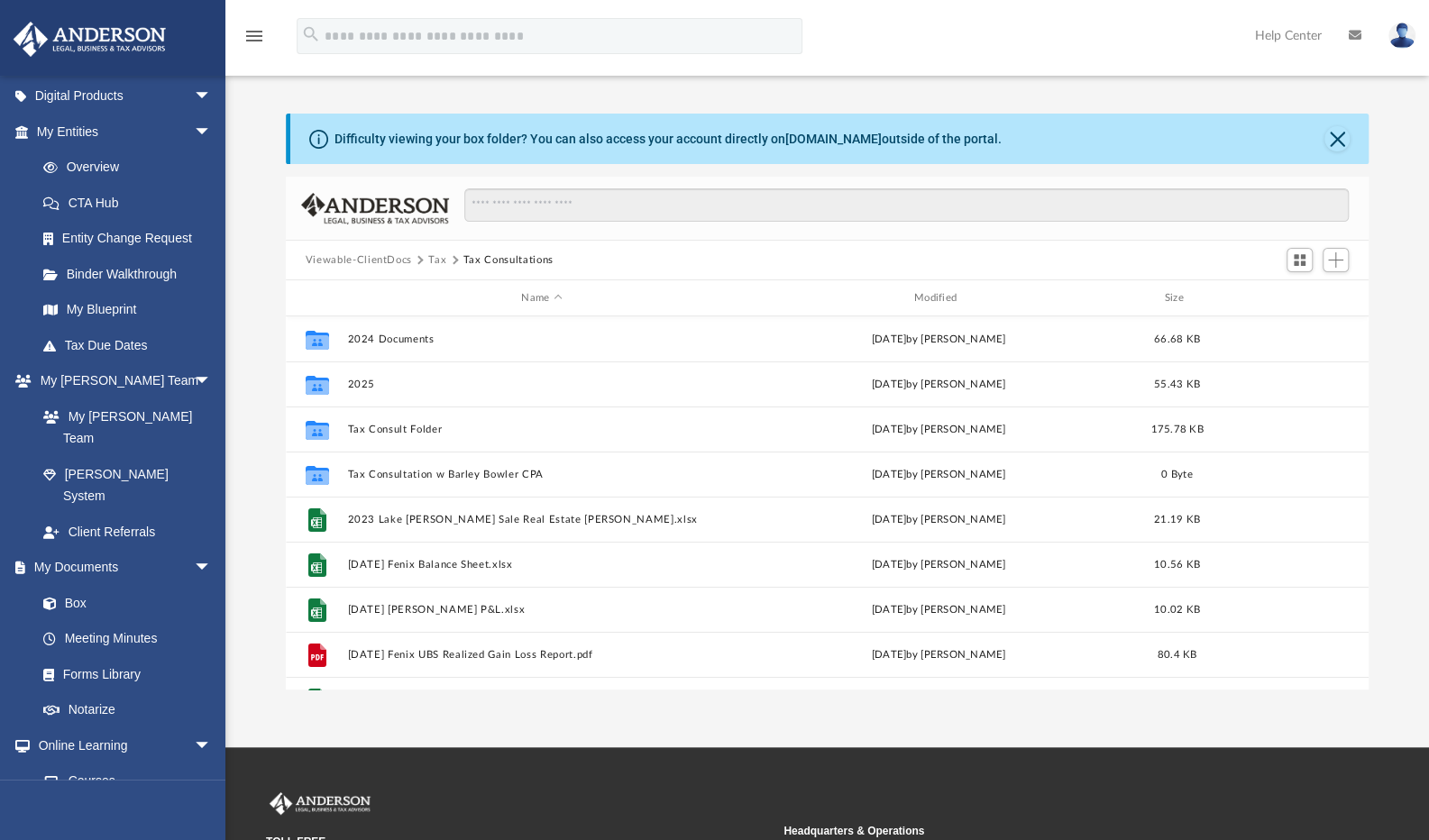
click at [433, 259] on button "Tax" at bounding box center [437, 261] width 18 height 17
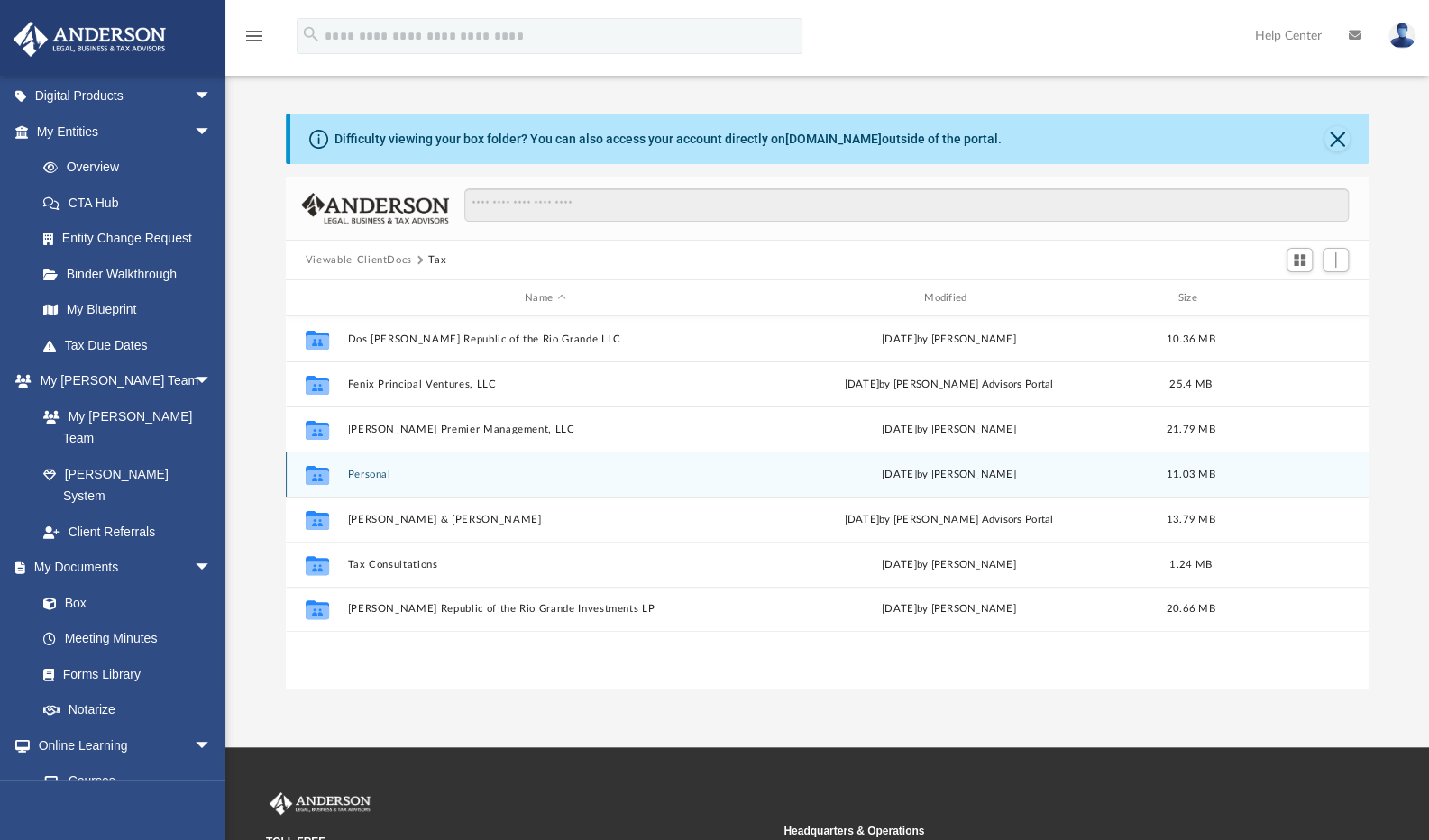
click at [379, 471] on button "Personal" at bounding box center [545, 474] width 396 height 12
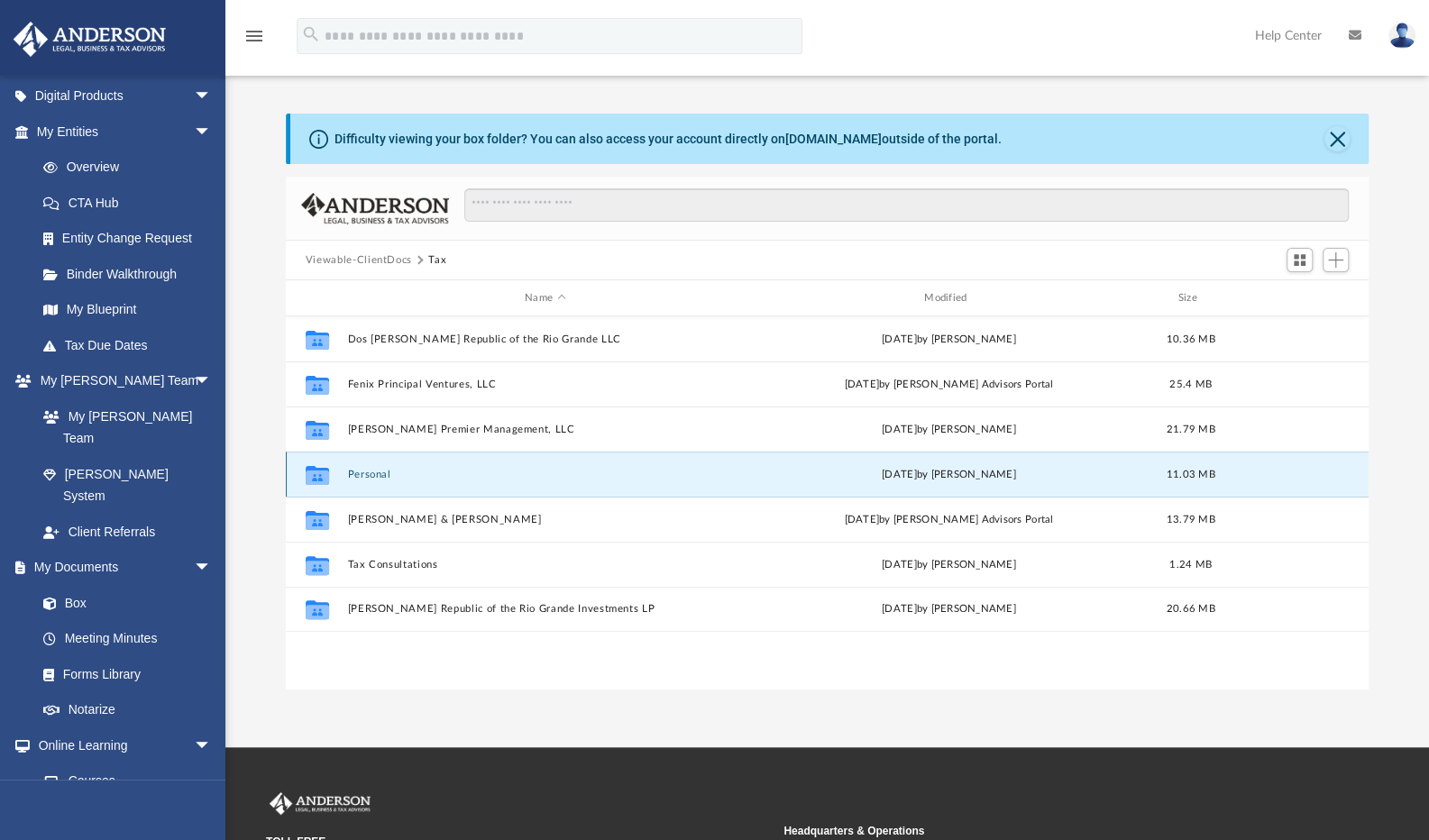
click at [379, 471] on button "Personal" at bounding box center [545, 474] width 396 height 12
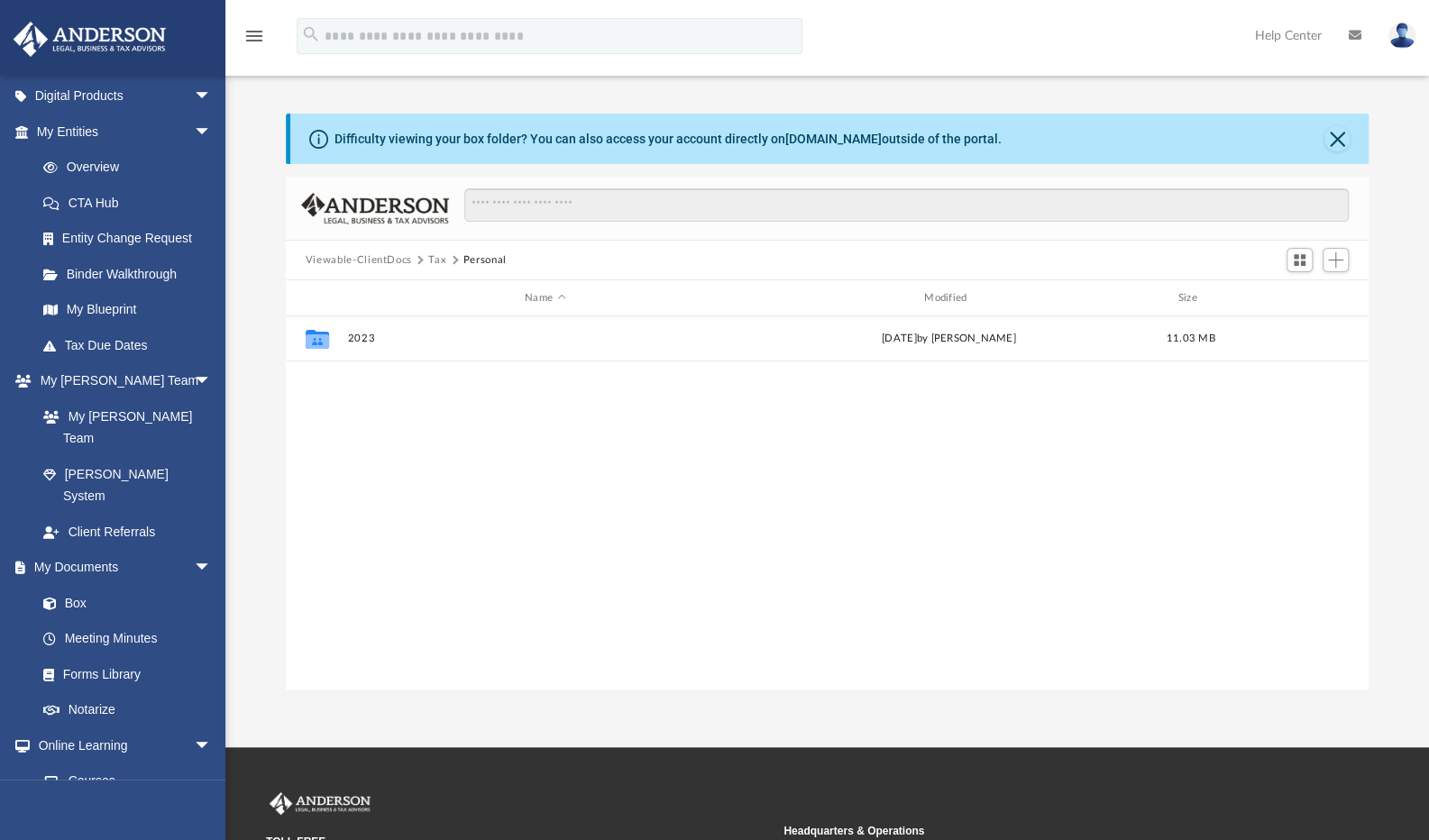
click at [437, 259] on button "Tax" at bounding box center [437, 261] width 18 height 17
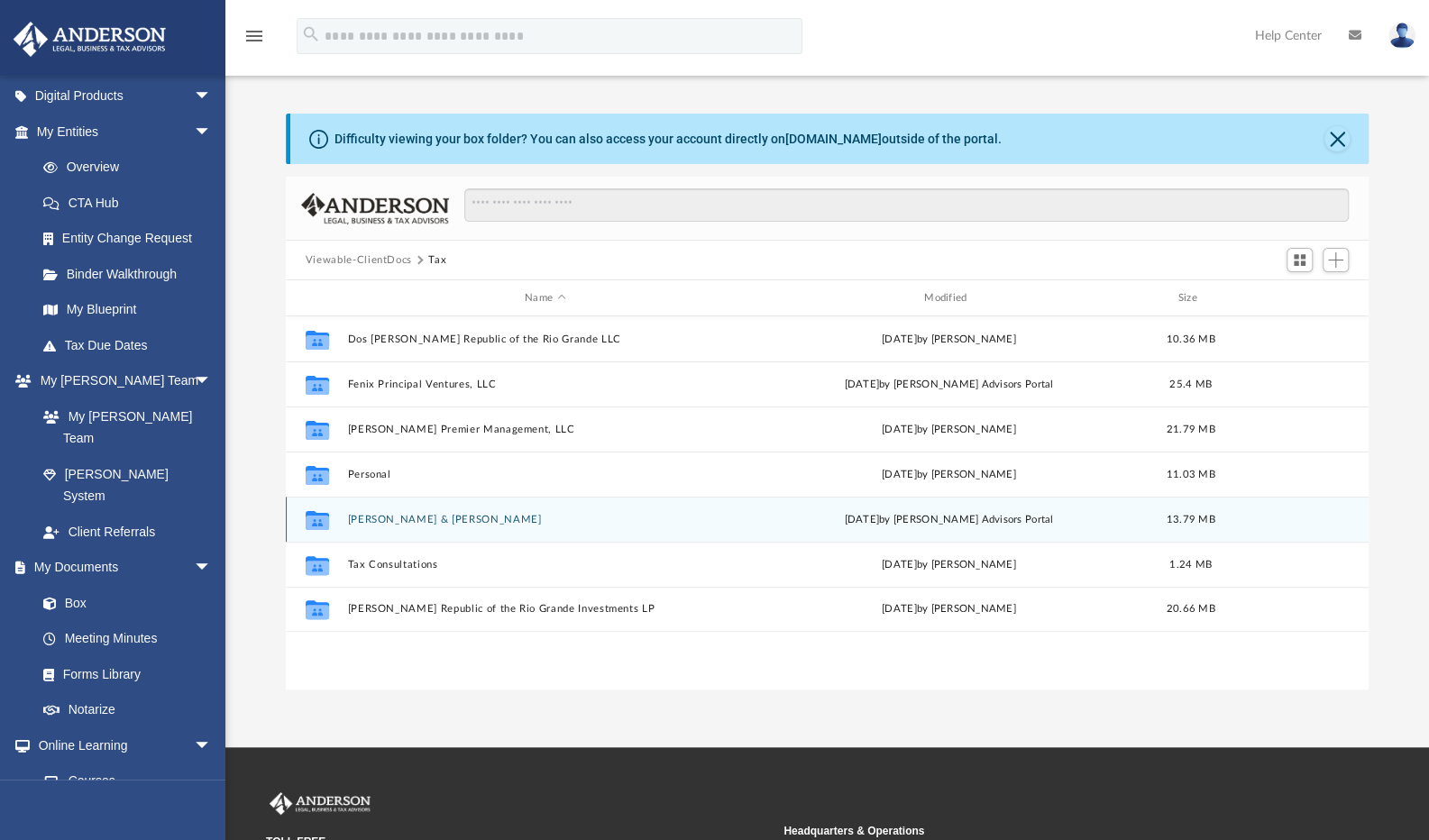
click at [371, 518] on button "Sanchez, Tracy & Luis" at bounding box center [545, 519] width 396 height 12
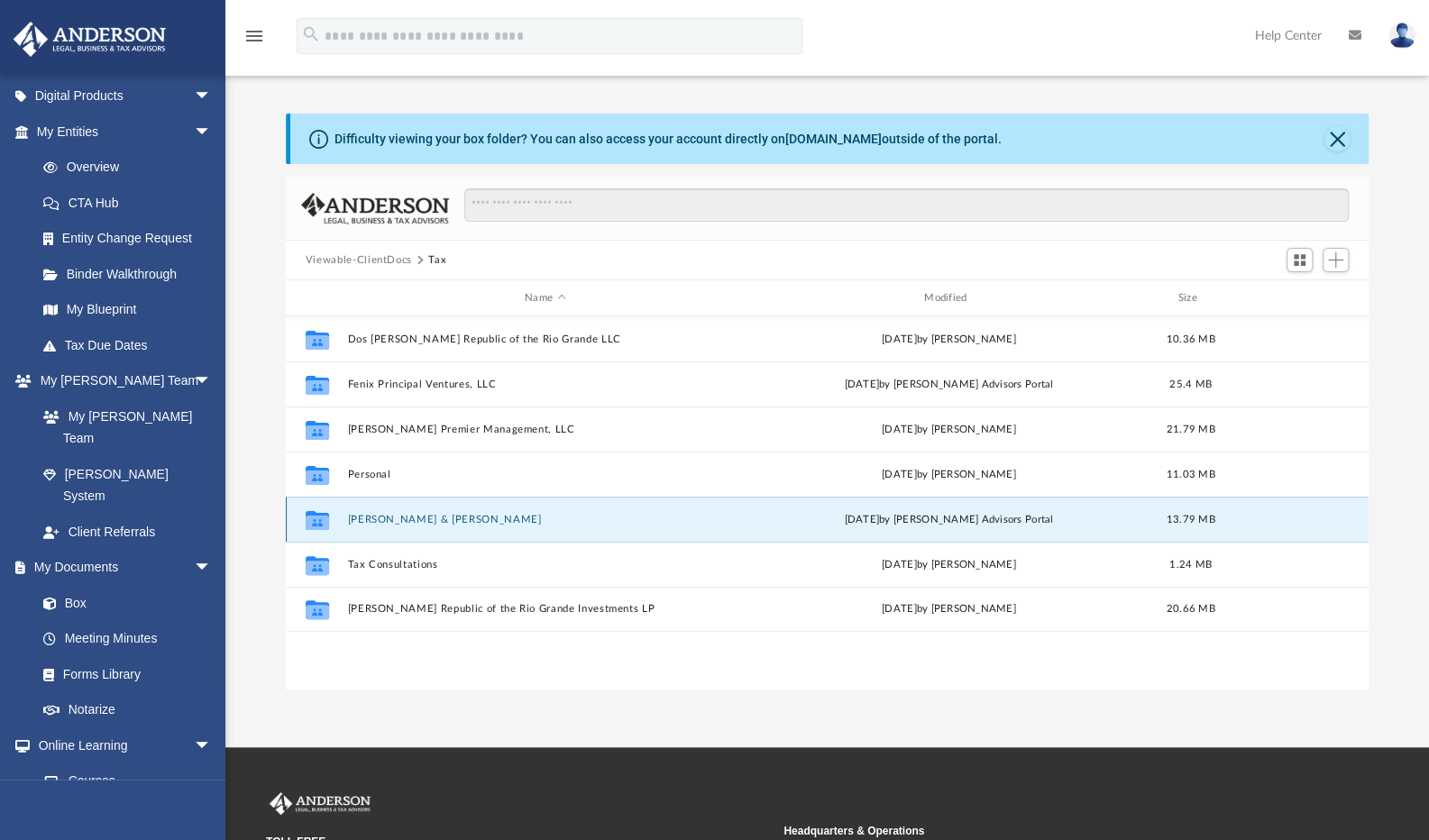
click at [371, 518] on button "Sanchez, Tracy & Luis" at bounding box center [545, 519] width 396 height 12
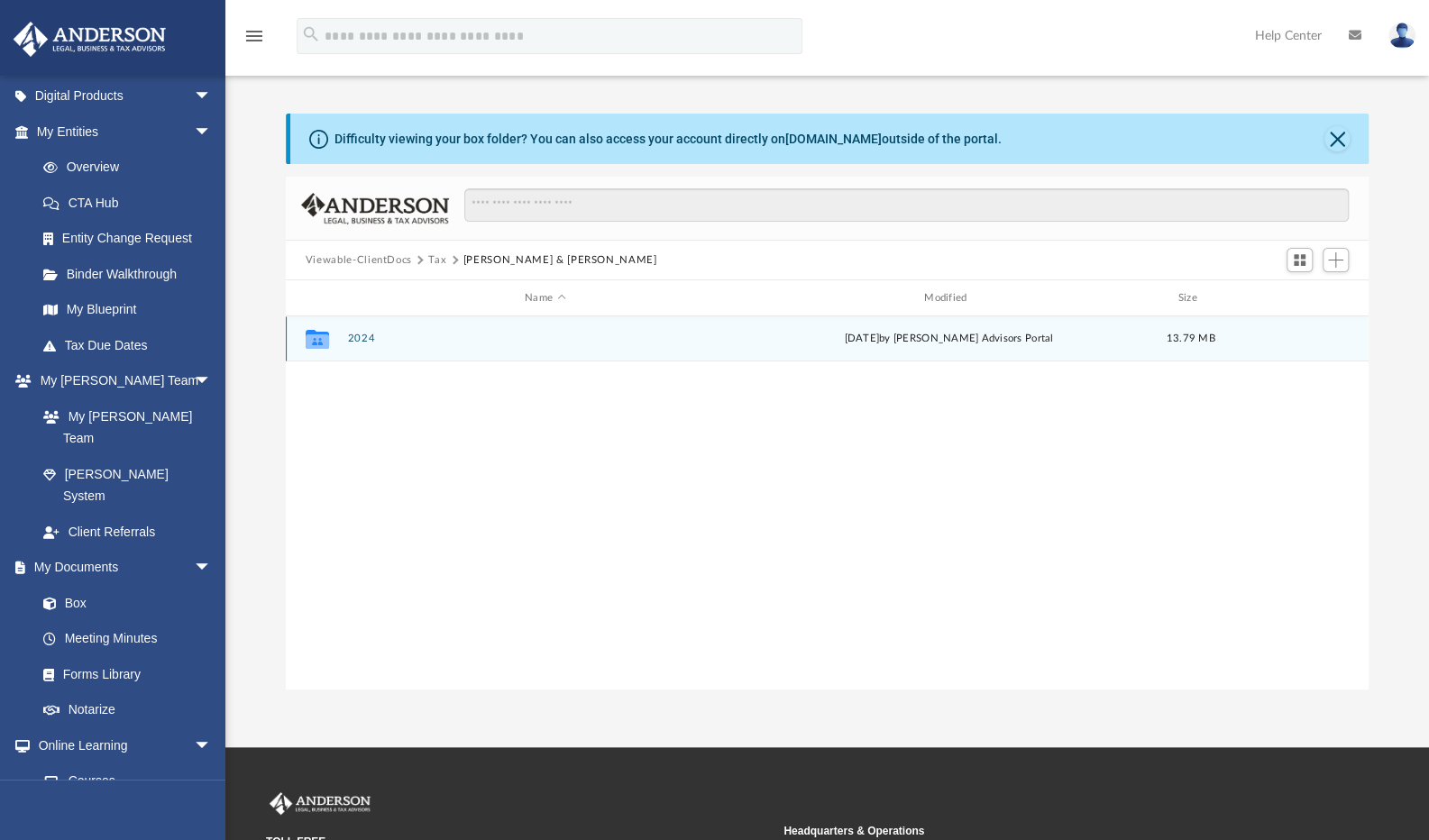
click at [357, 339] on button "2024" at bounding box center [545, 338] width 396 height 12
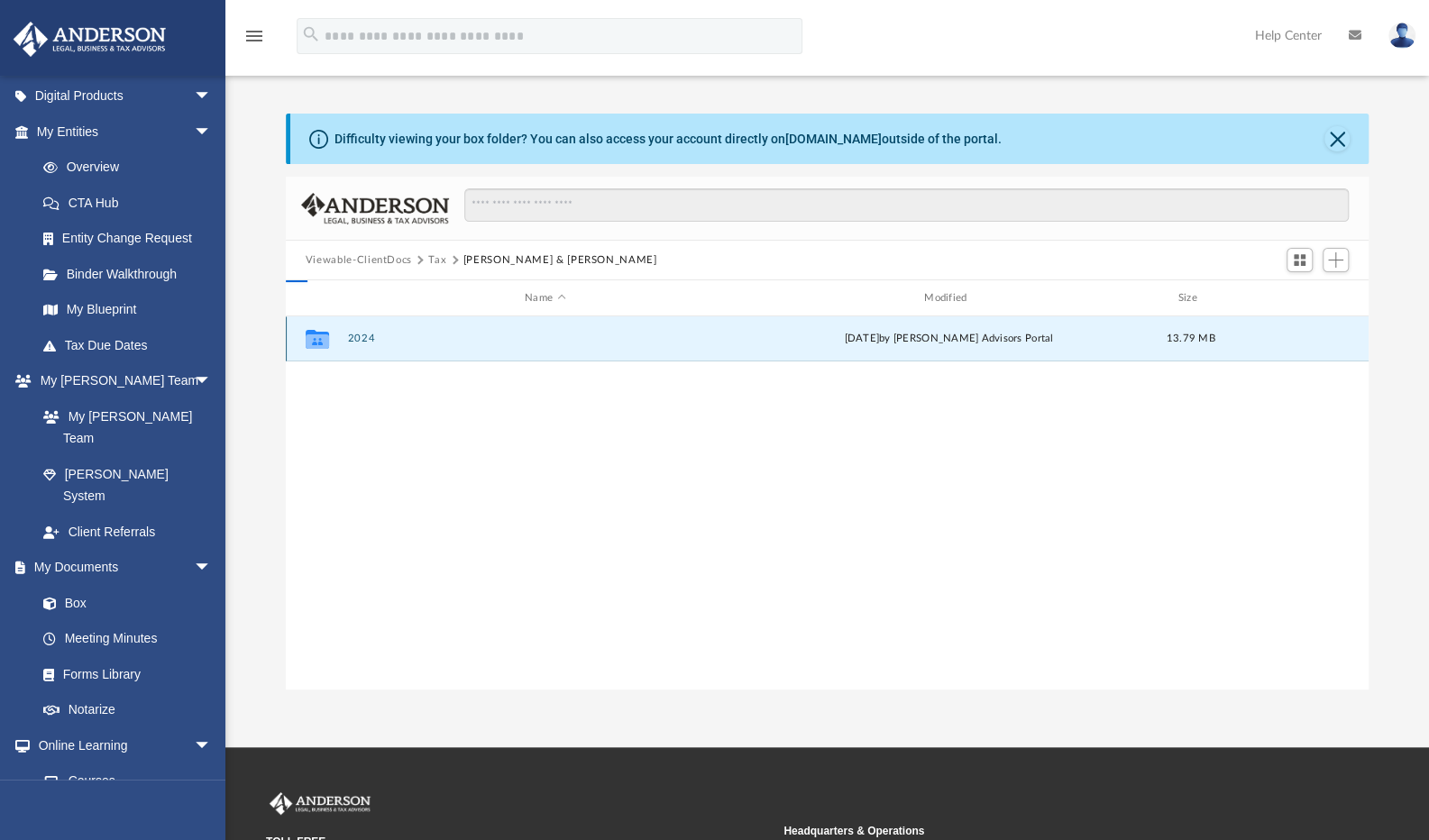
click at [357, 339] on button "2024" at bounding box center [545, 338] width 396 height 12
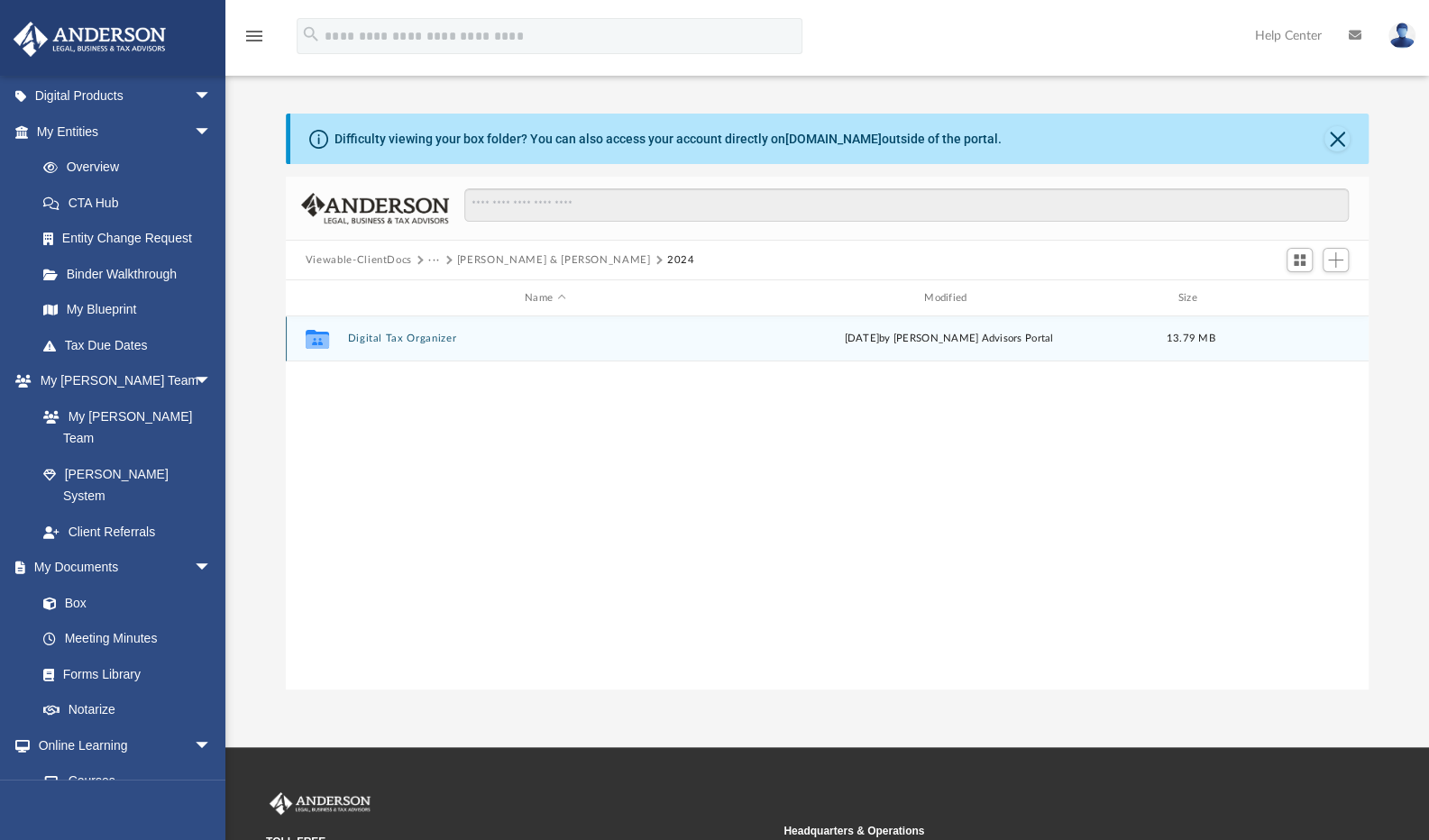
click at [357, 339] on button "Digital Tax Organizer" at bounding box center [545, 338] width 396 height 12
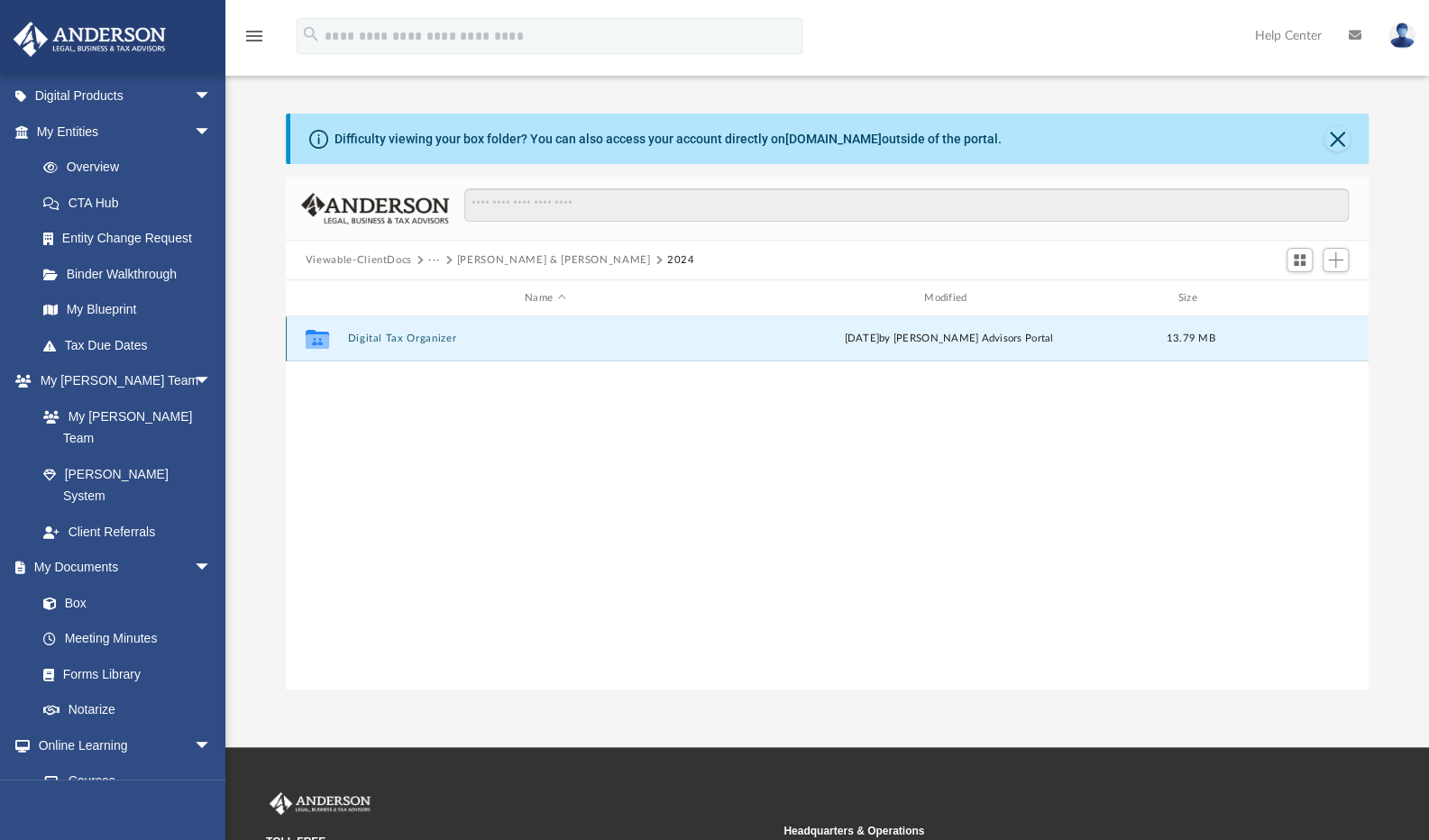
click at [357, 339] on button "Digital Tax Organizer" at bounding box center [545, 338] width 396 height 12
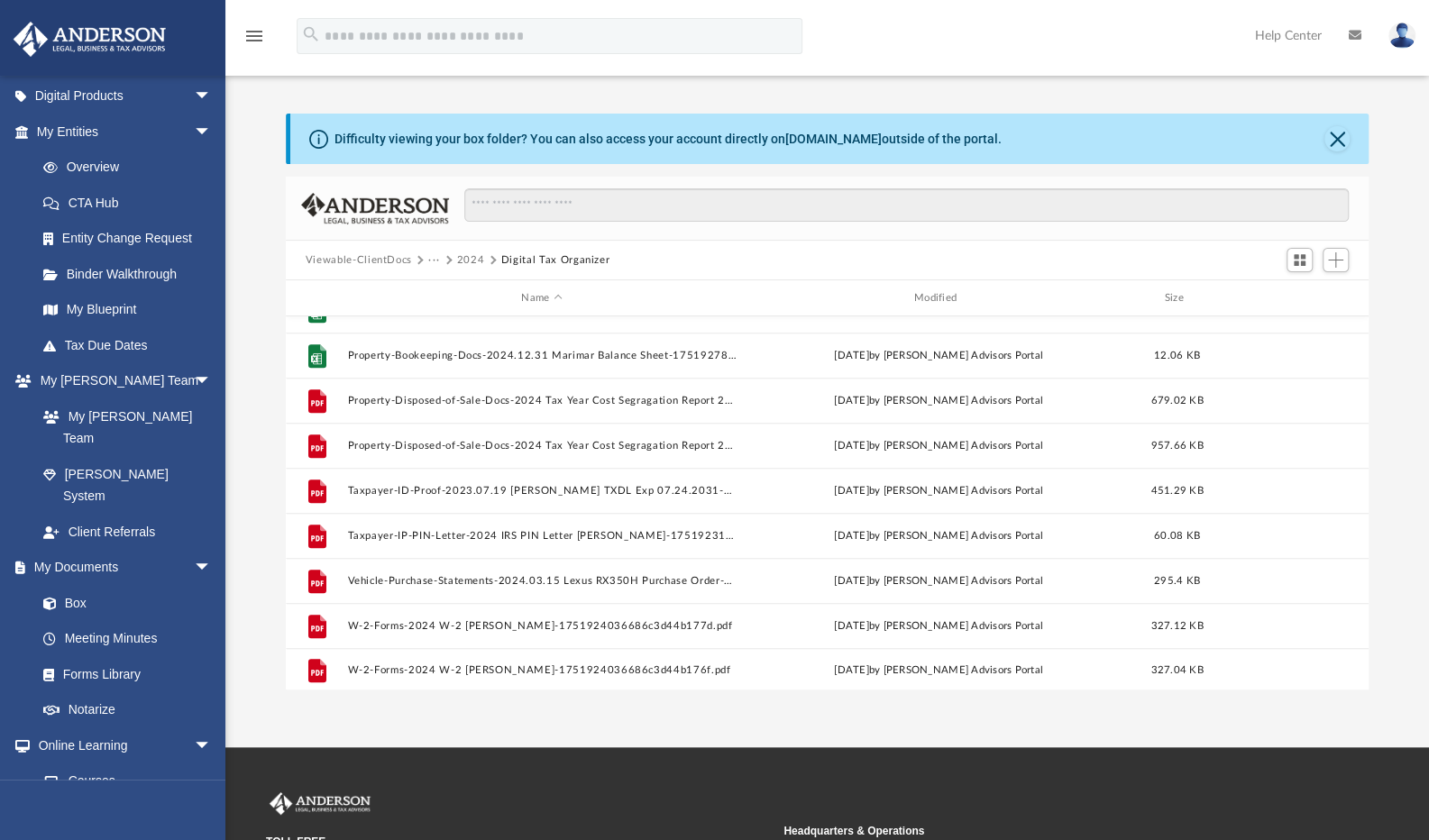
scroll to position [752, 0]
click at [1343, 262] on span "Add" at bounding box center [1335, 260] width 16 height 16
click at [1302, 299] on li "Upload" at bounding box center [1310, 296] width 58 height 19
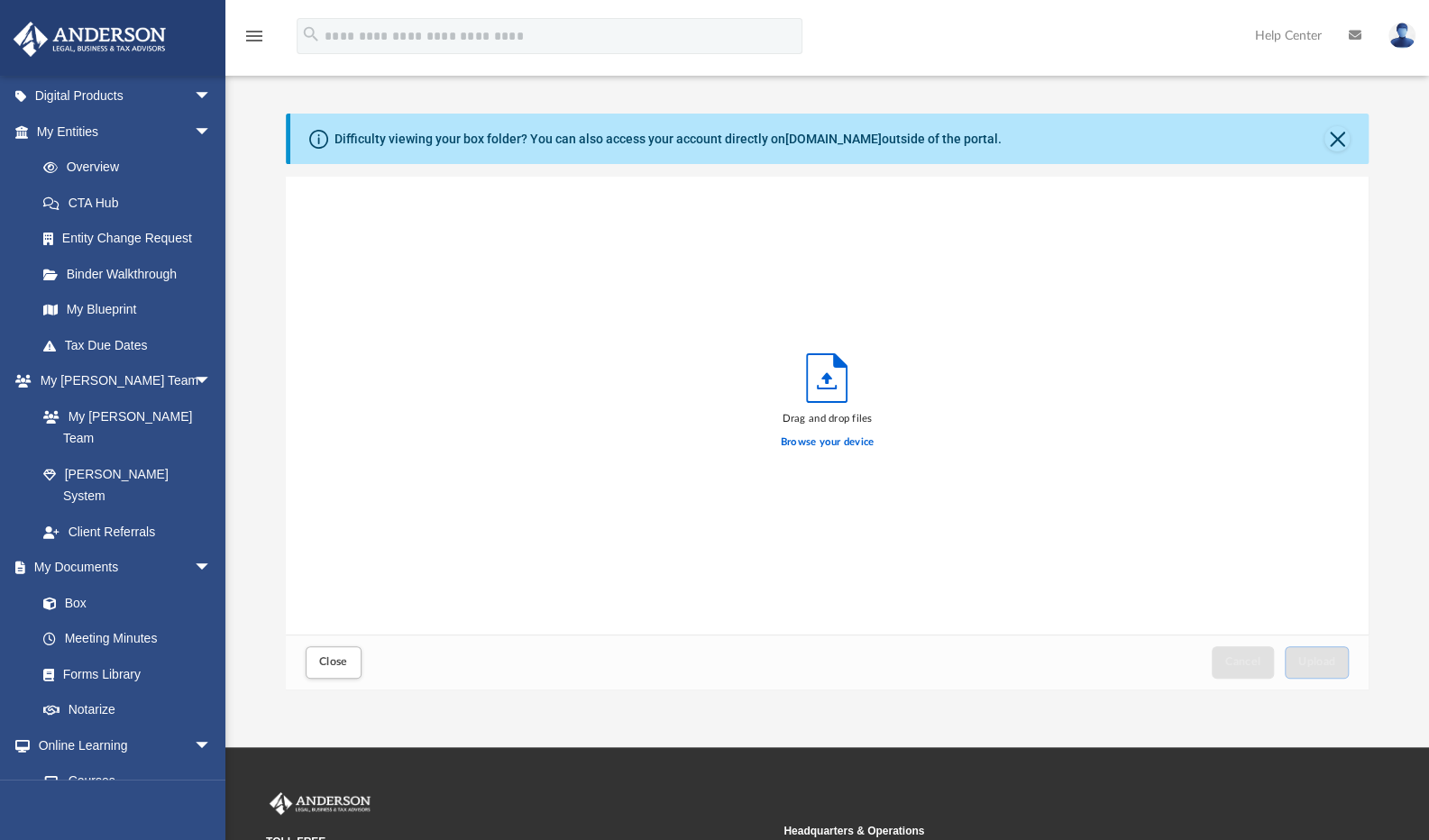
scroll to position [444, 1069]
click at [817, 448] on label "Browse your device" at bounding box center [827, 443] width 94 height 17
click at [0, 0] on input "Browse your device" at bounding box center [0, 0] width 0 height 0
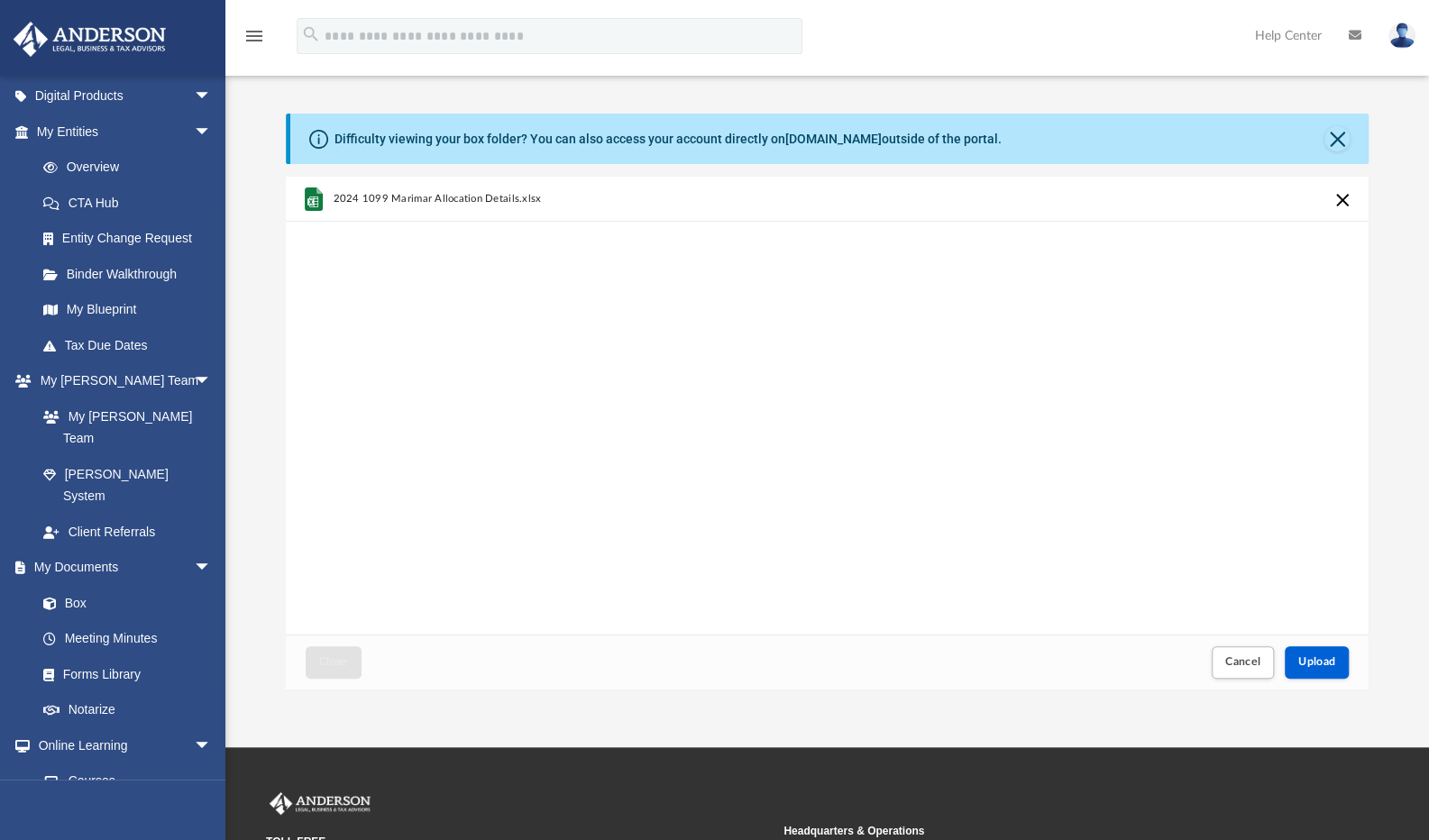
click at [1339, 201] on button "Cancel this upload" at bounding box center [1343, 200] width 22 height 22
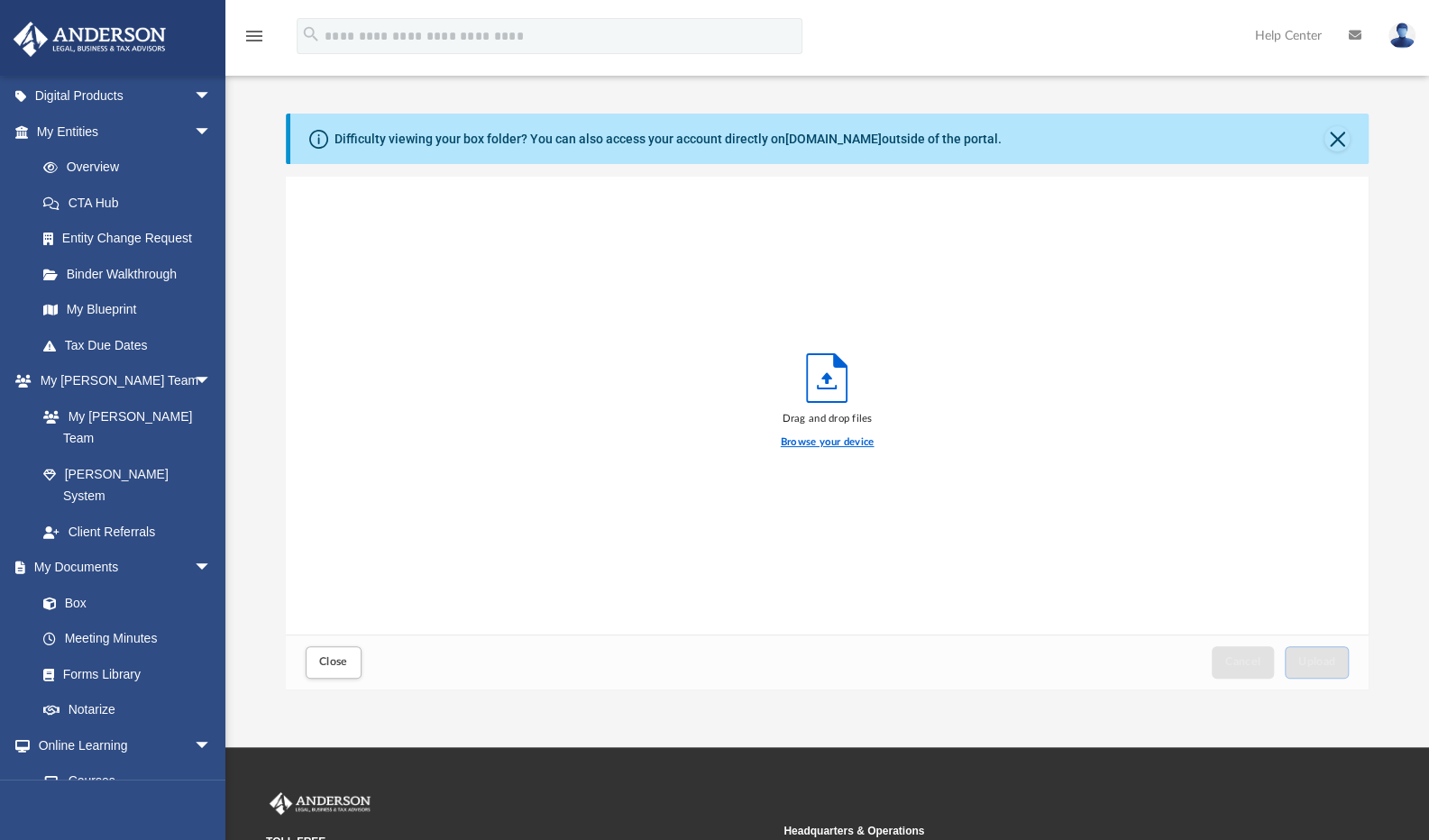
click at [830, 442] on label "Browse your device" at bounding box center [827, 443] width 94 height 17
click at [0, 0] on input "Browse your device" at bounding box center [0, 0] width 0 height 0
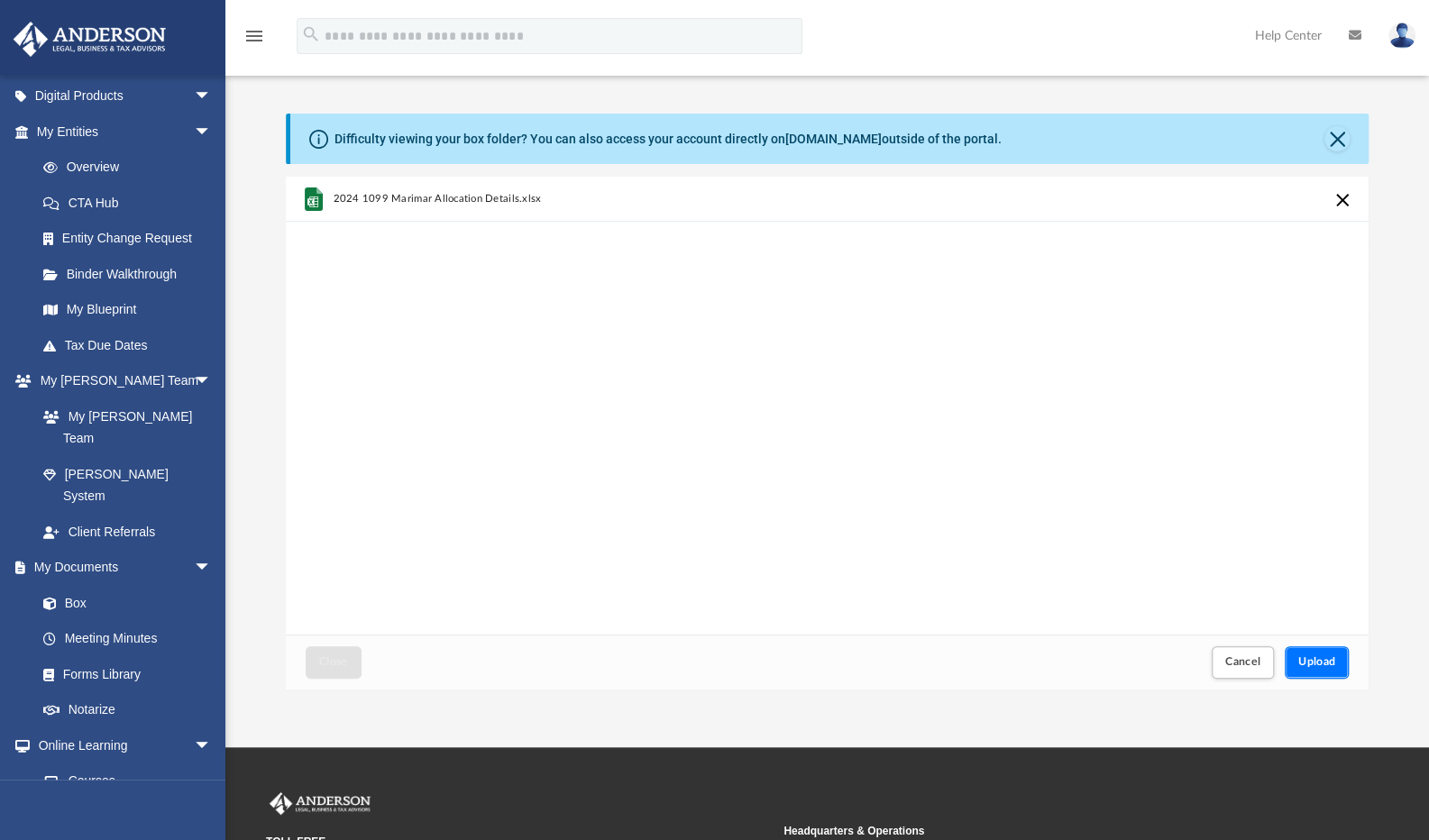
click at [1321, 661] on span "Upload" at bounding box center [1316, 662] width 38 height 11
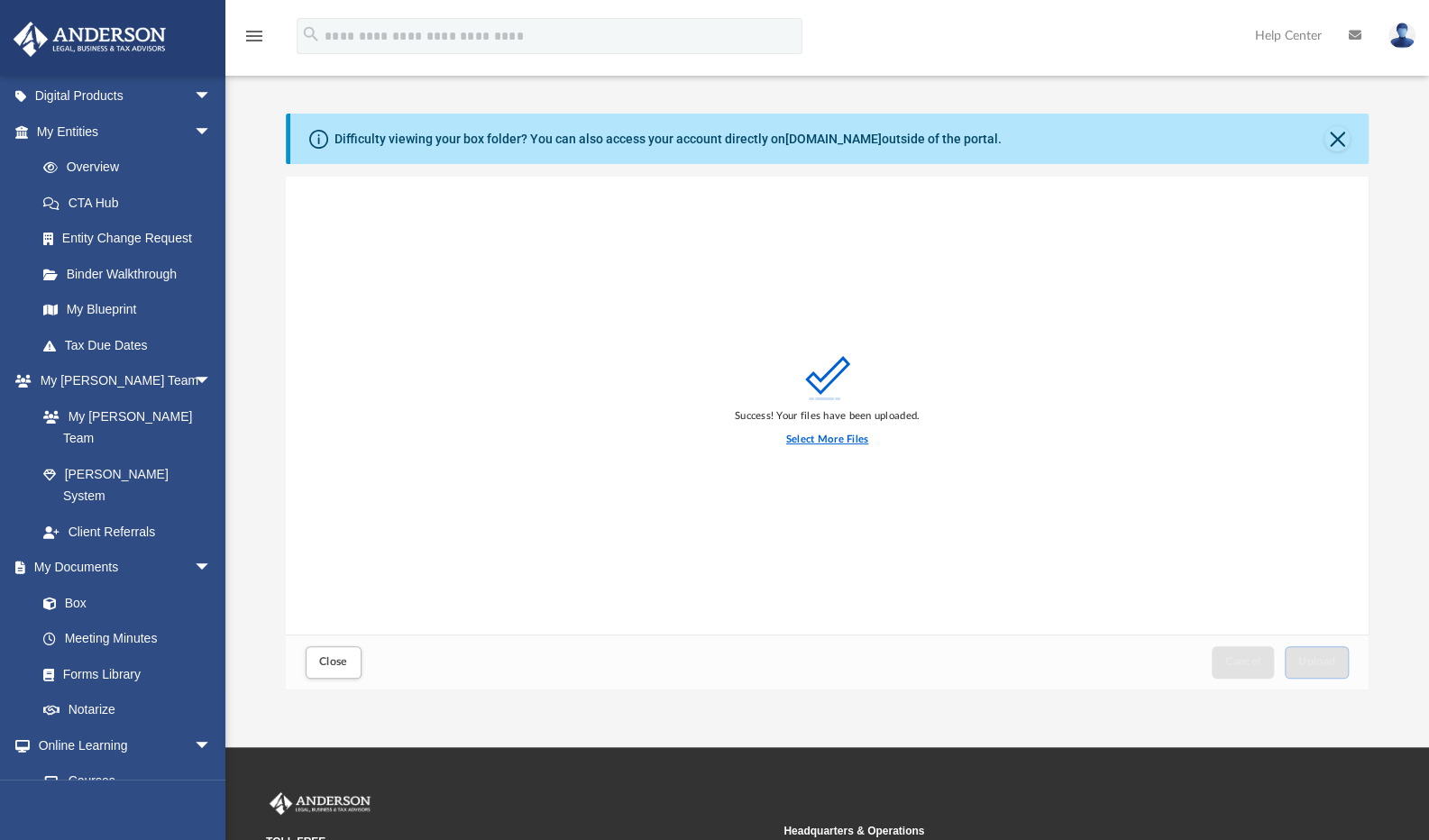
click at [823, 441] on label "Select More Files" at bounding box center [826, 440] width 82 height 17
click at [0, 0] on input "Select More Files" at bounding box center [0, 0] width 0 height 0
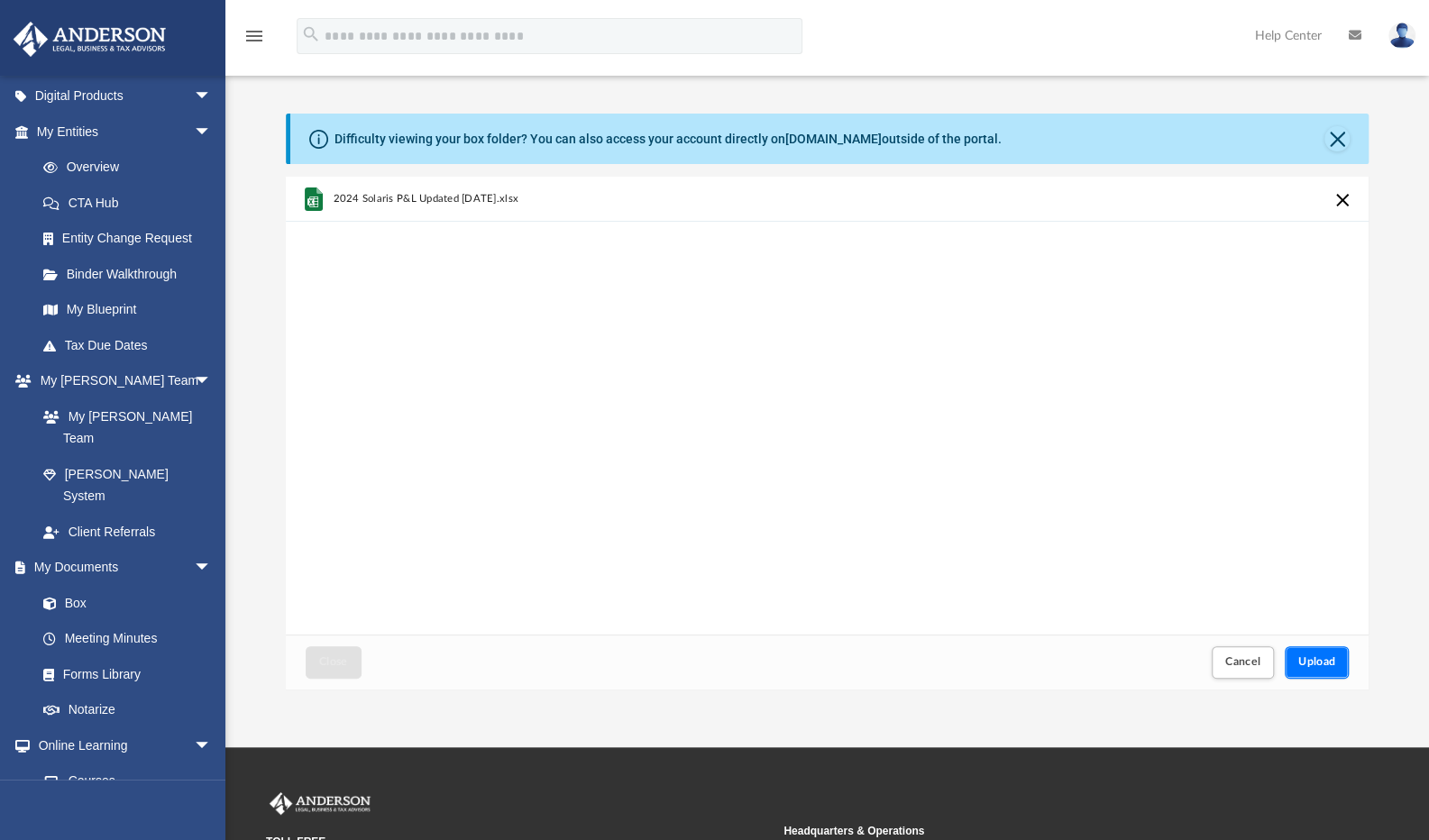
click at [1320, 667] on span "Upload" at bounding box center [1316, 662] width 38 height 11
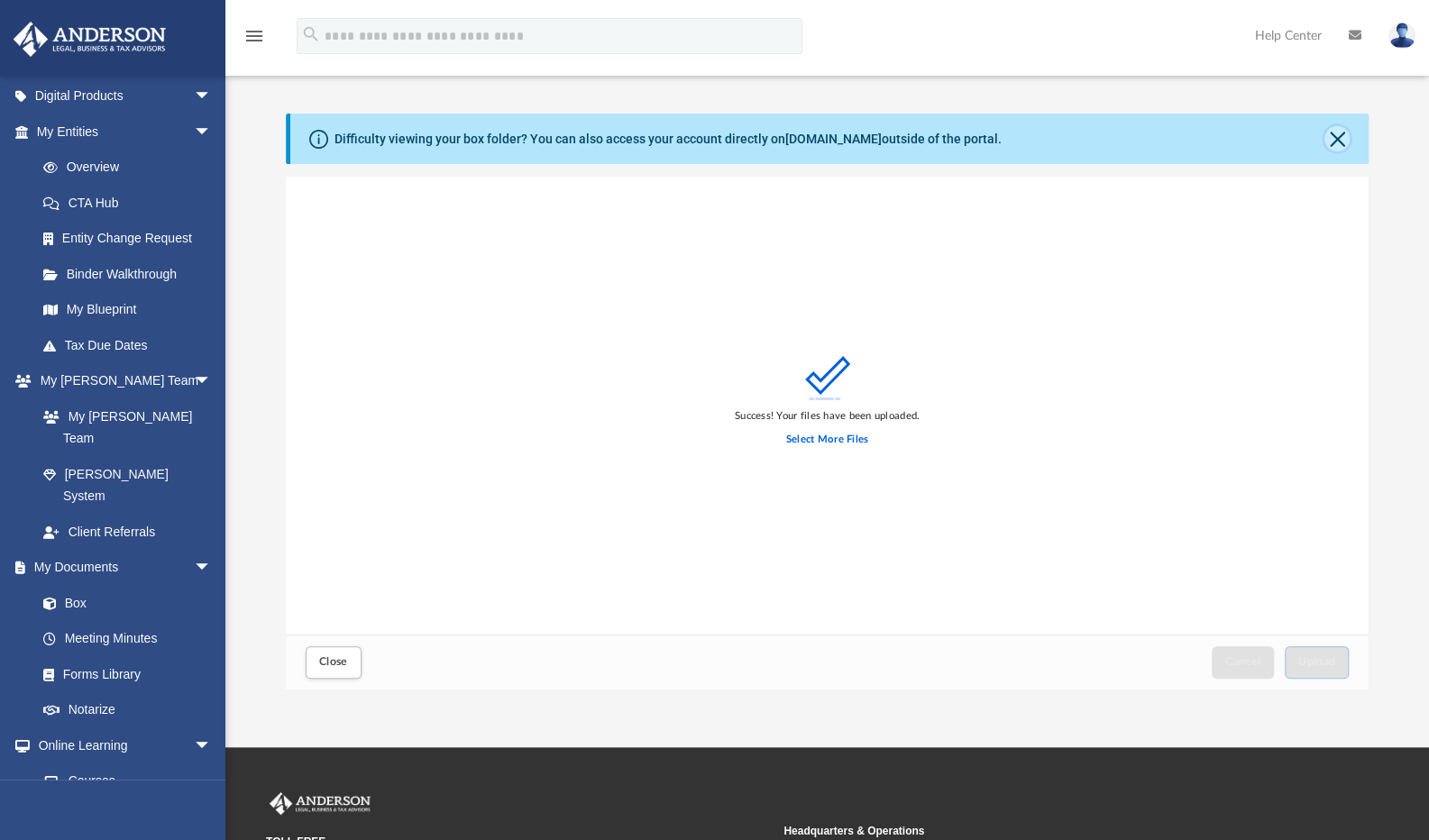
click at [1339, 140] on button "Close" at bounding box center [1336, 138] width 25 height 25
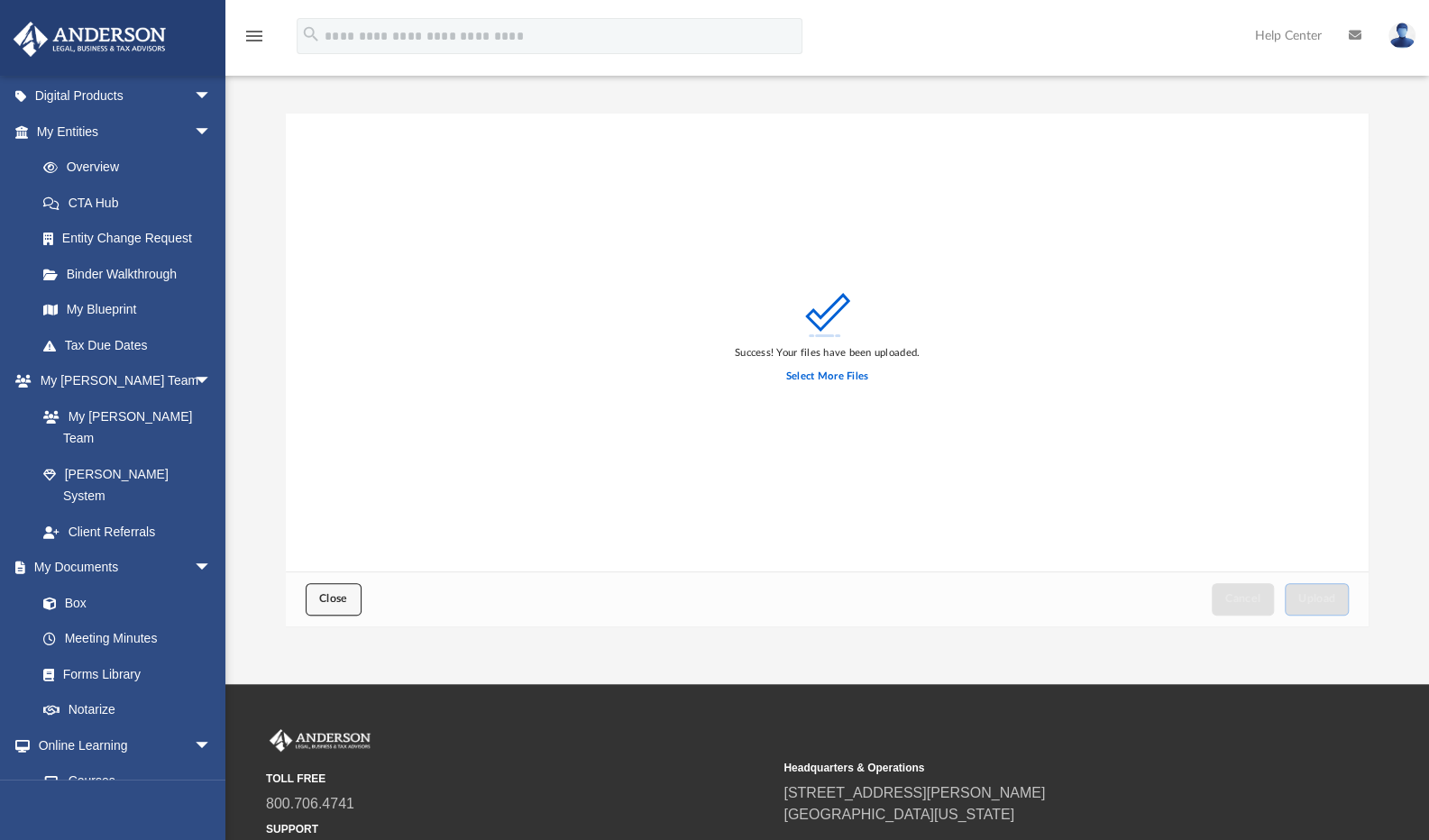
click at [339, 594] on span "Close" at bounding box center [333, 598] width 28 height 11
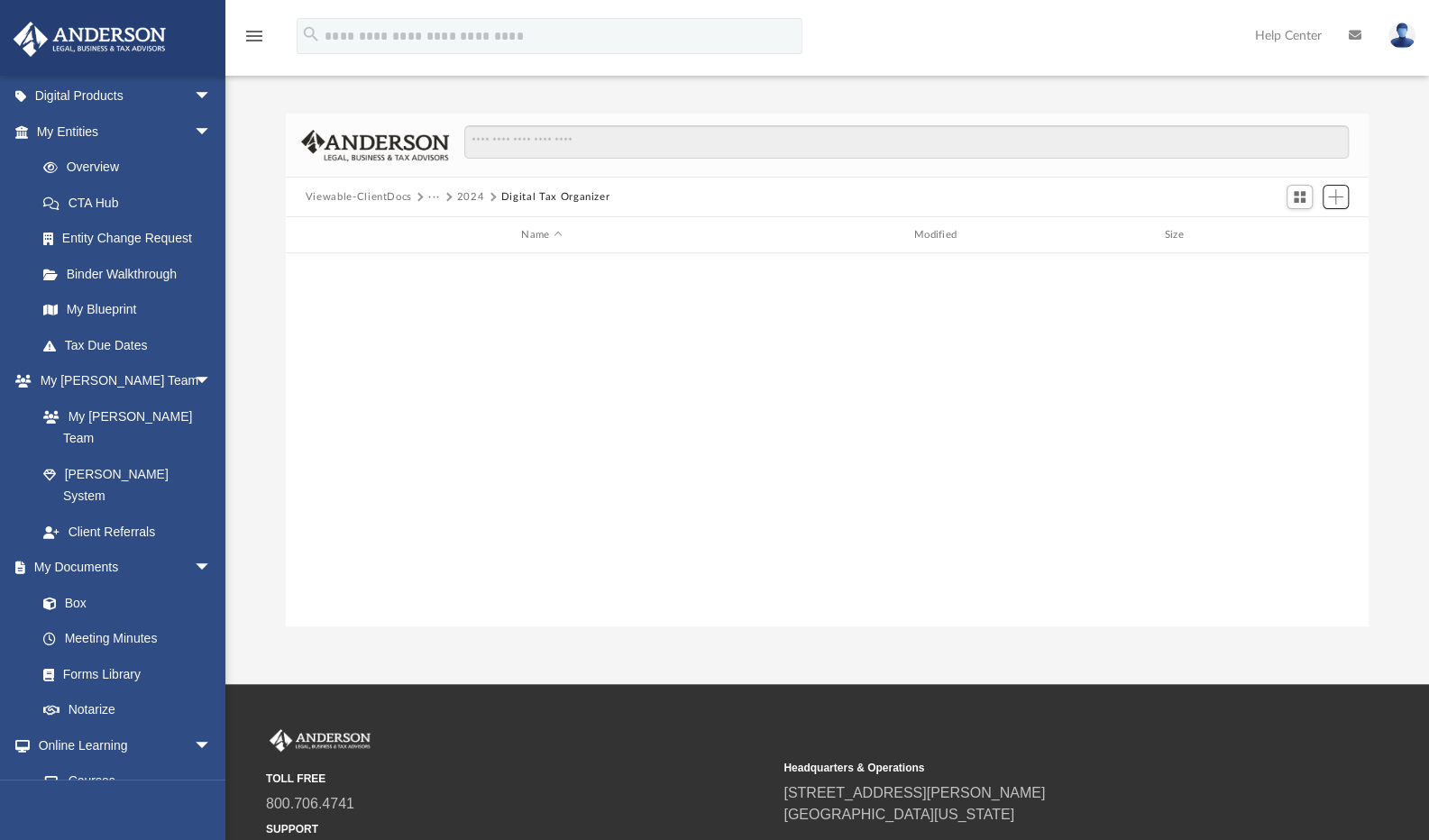
scroll to position [0, 0]
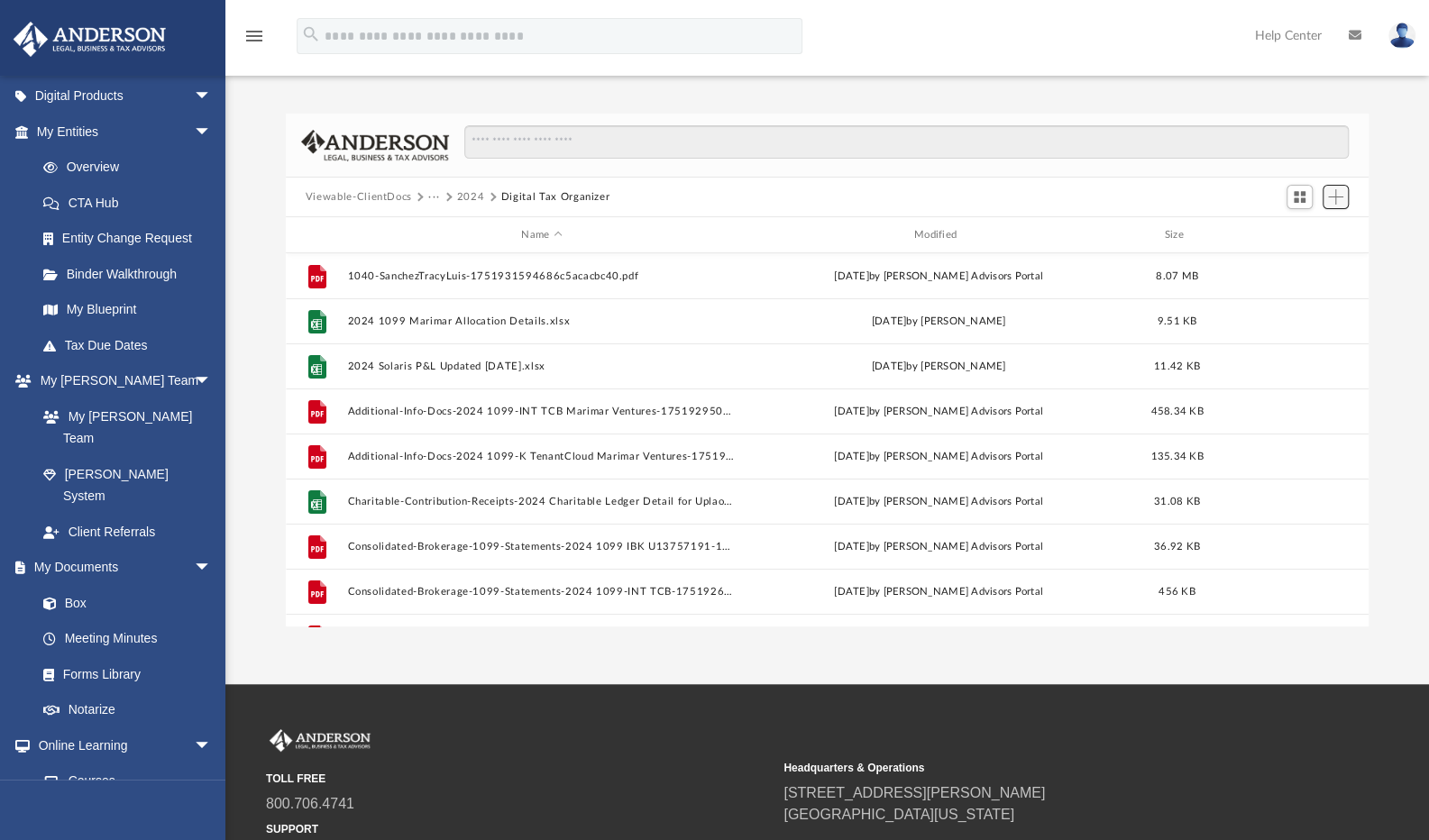
click at [1333, 207] on button "Add" at bounding box center [1335, 197] width 27 height 25
click at [1295, 234] on li "Upload" at bounding box center [1310, 233] width 58 height 19
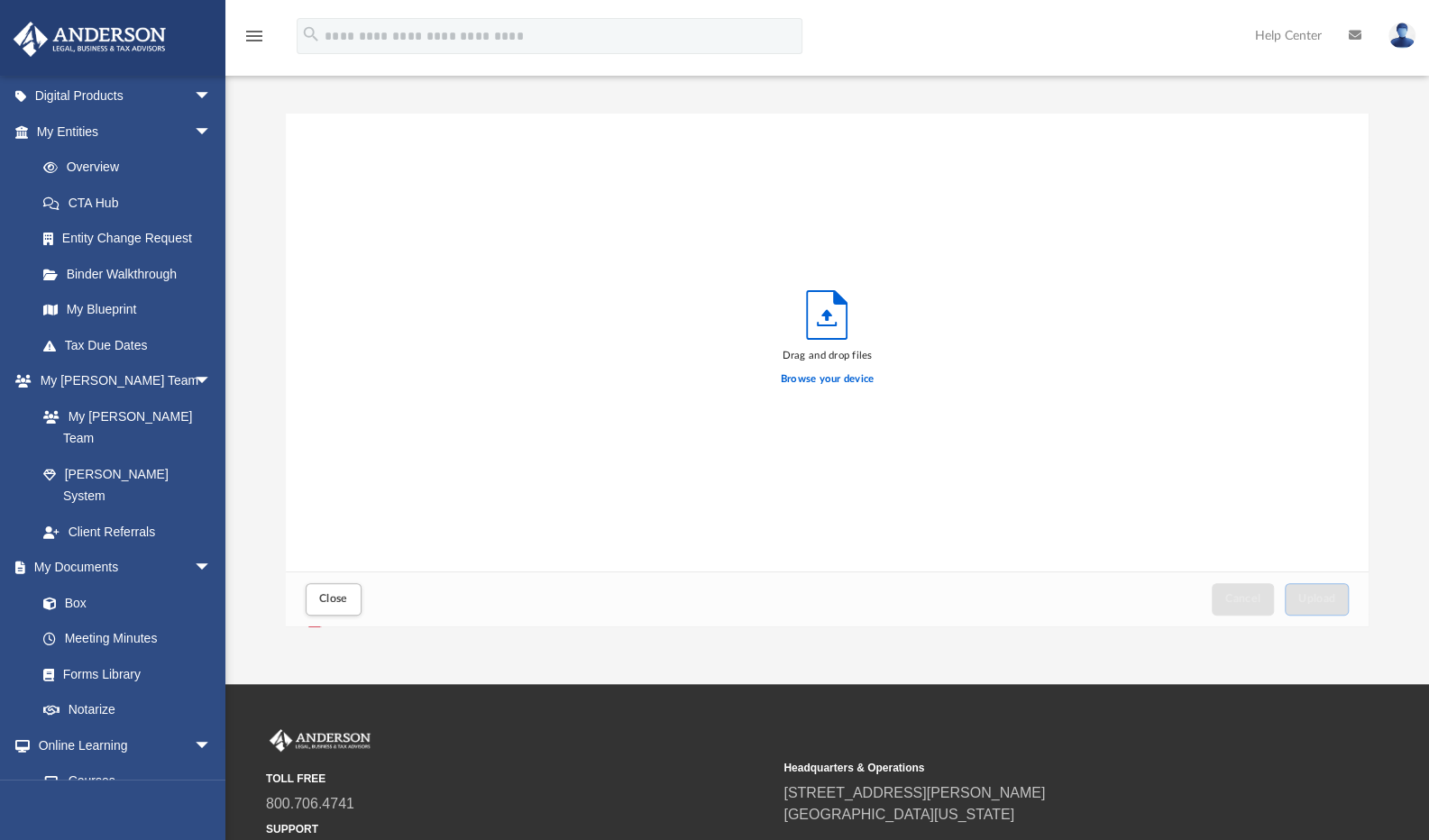
scroll to position [444, 1069]
click at [834, 379] on label "Browse your device" at bounding box center [827, 380] width 94 height 17
click at [0, 0] on input "Browse your device" at bounding box center [0, 0] width 0 height 0
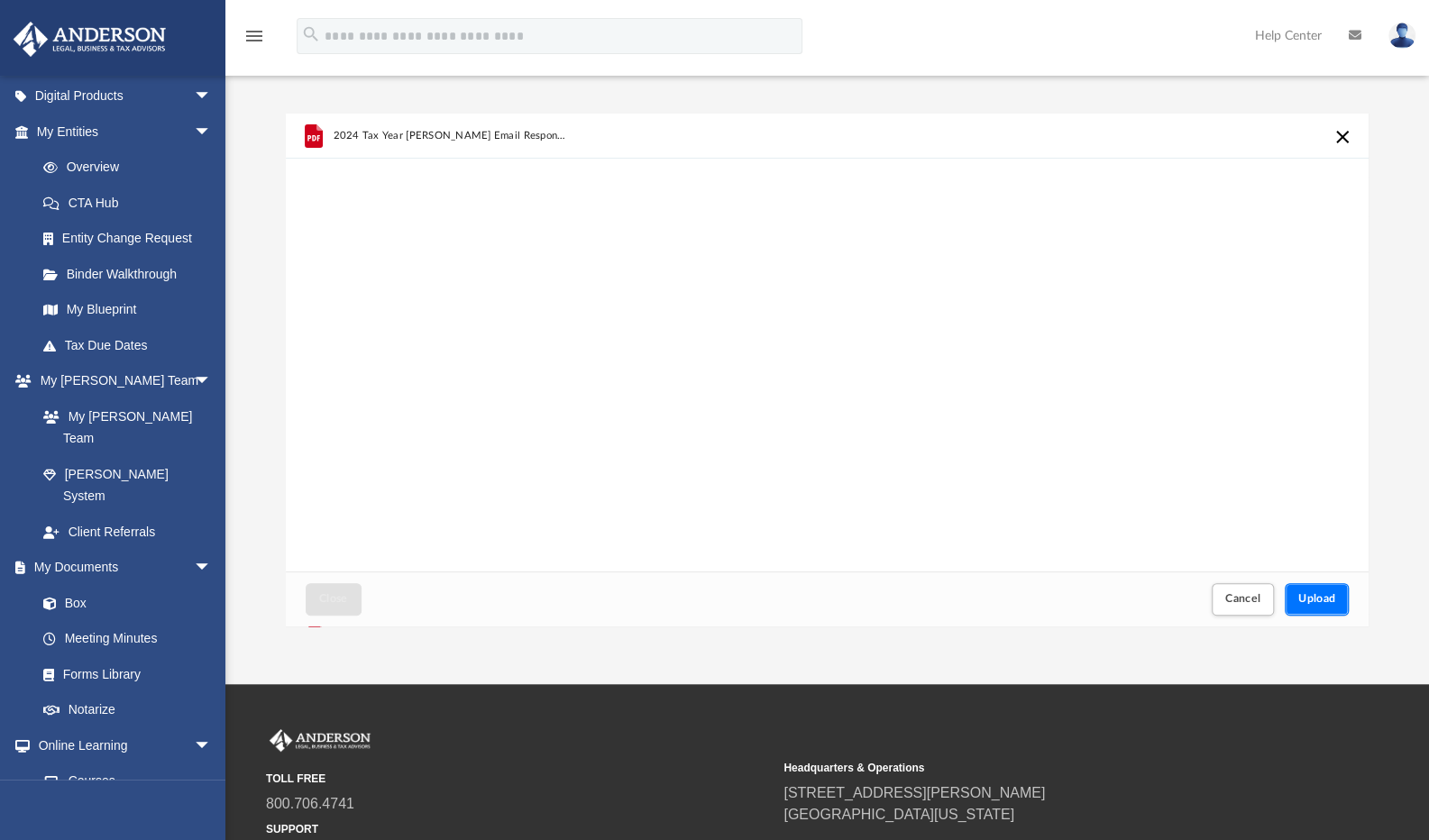
click at [1325, 599] on span "Upload" at bounding box center [1316, 598] width 38 height 11
